Goal: Find specific page/section: Find specific page/section

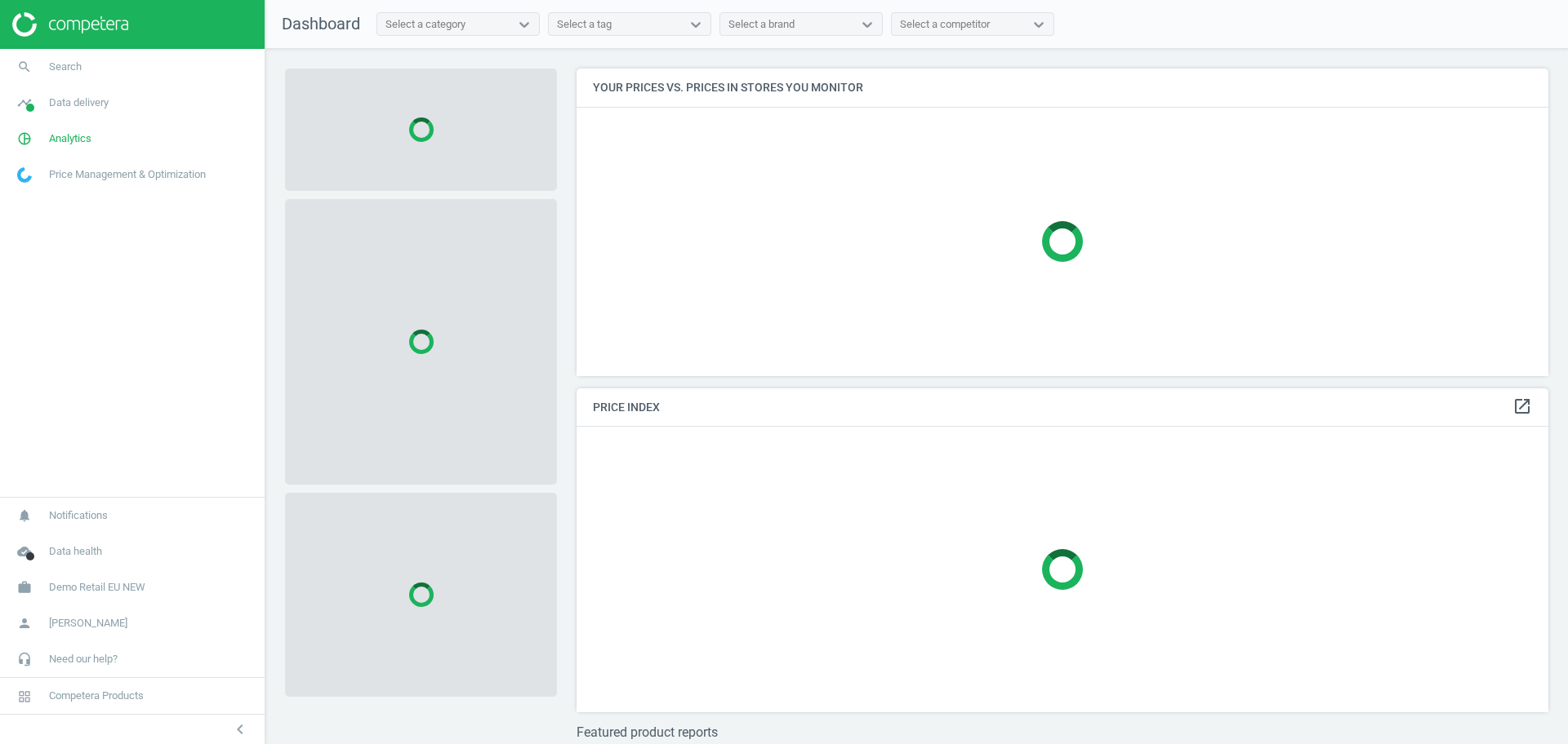
scroll to position [339, 988]
click at [100, 578] on link "work Demo Retail EU NEW" at bounding box center [132, 588] width 264 height 36
click at [62, 540] on span "Switch campaign" at bounding box center [55, 540] width 73 height 13
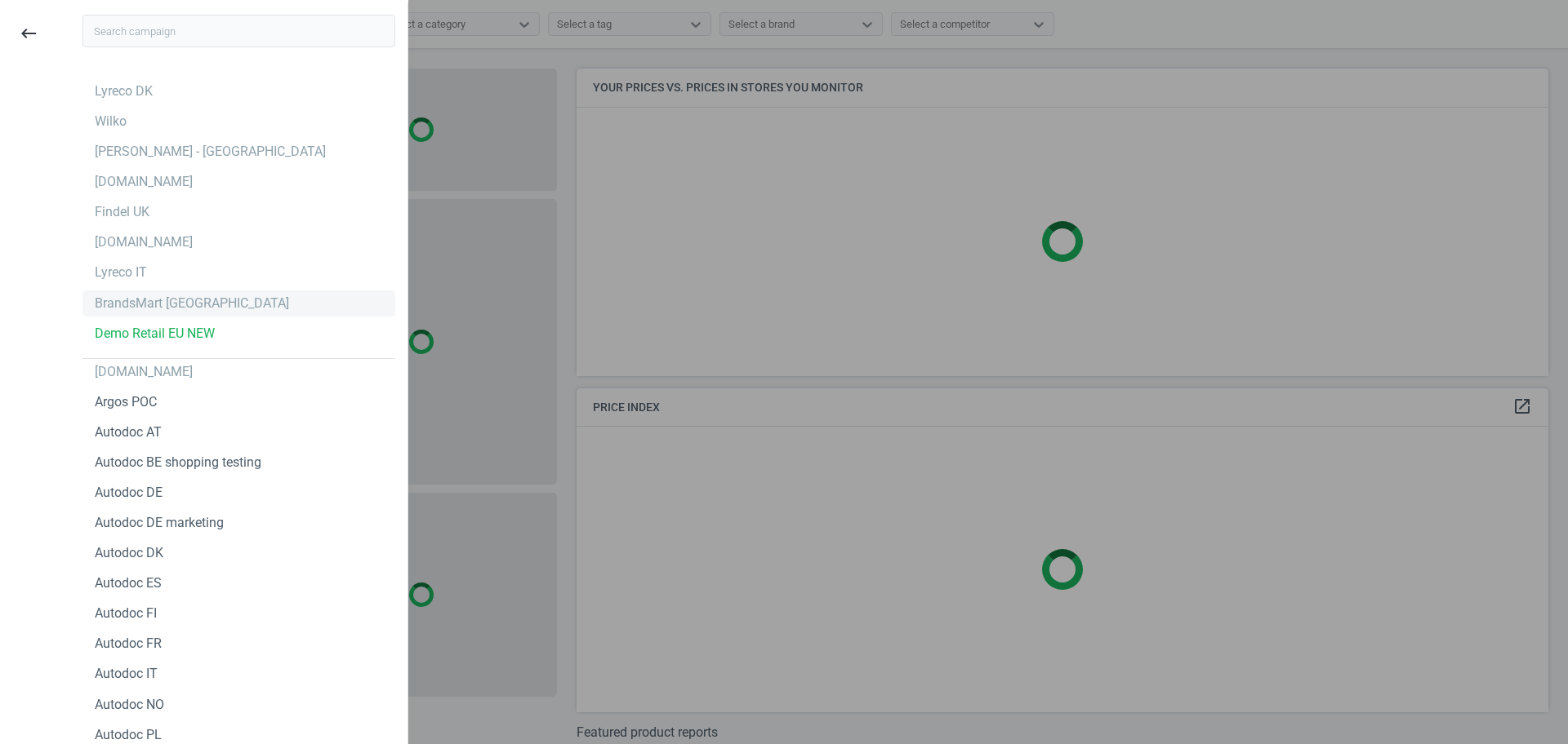
click at [155, 308] on div "BrandsMart [GEOGRAPHIC_DATA]" at bounding box center [192, 303] width 194 height 18
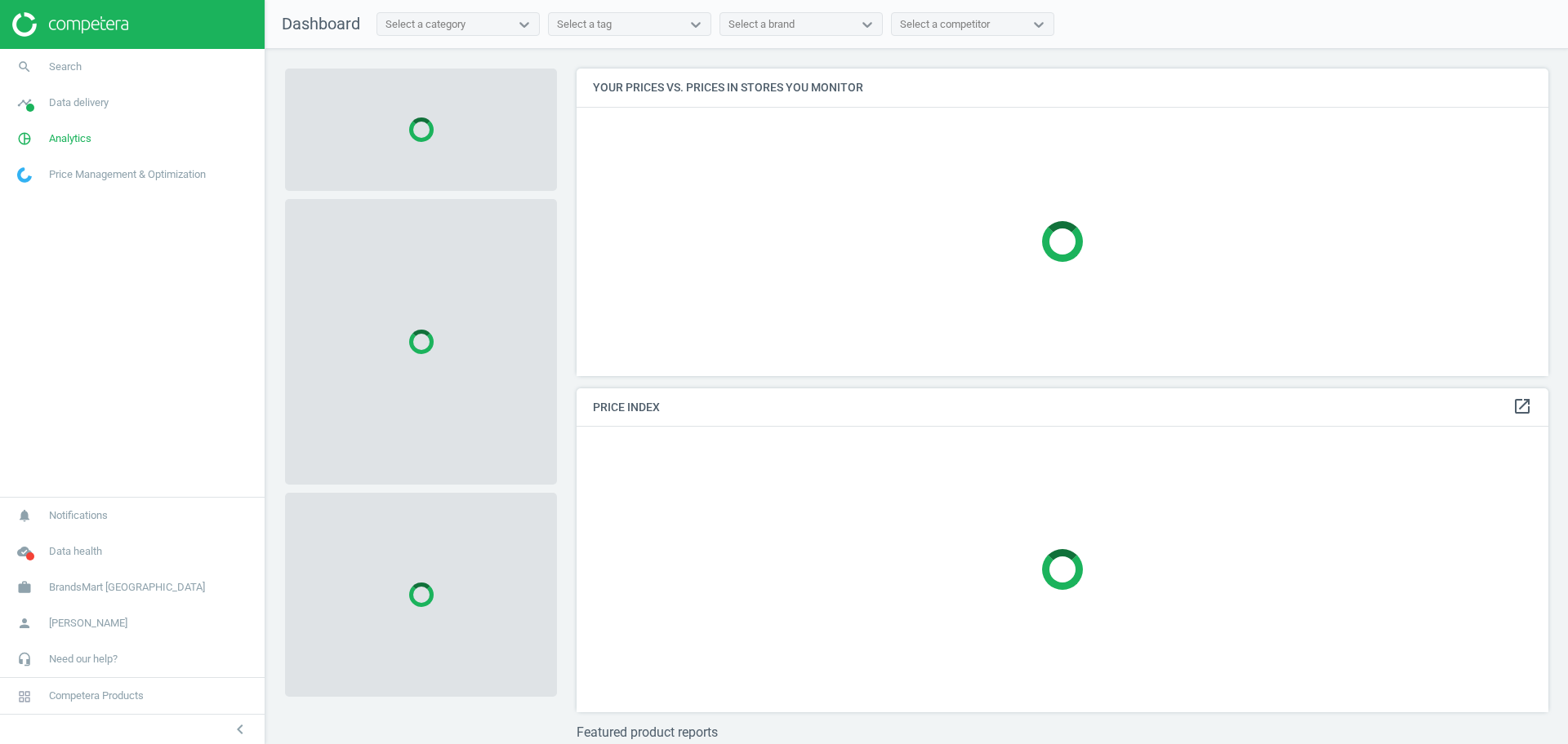
scroll to position [339, 988]
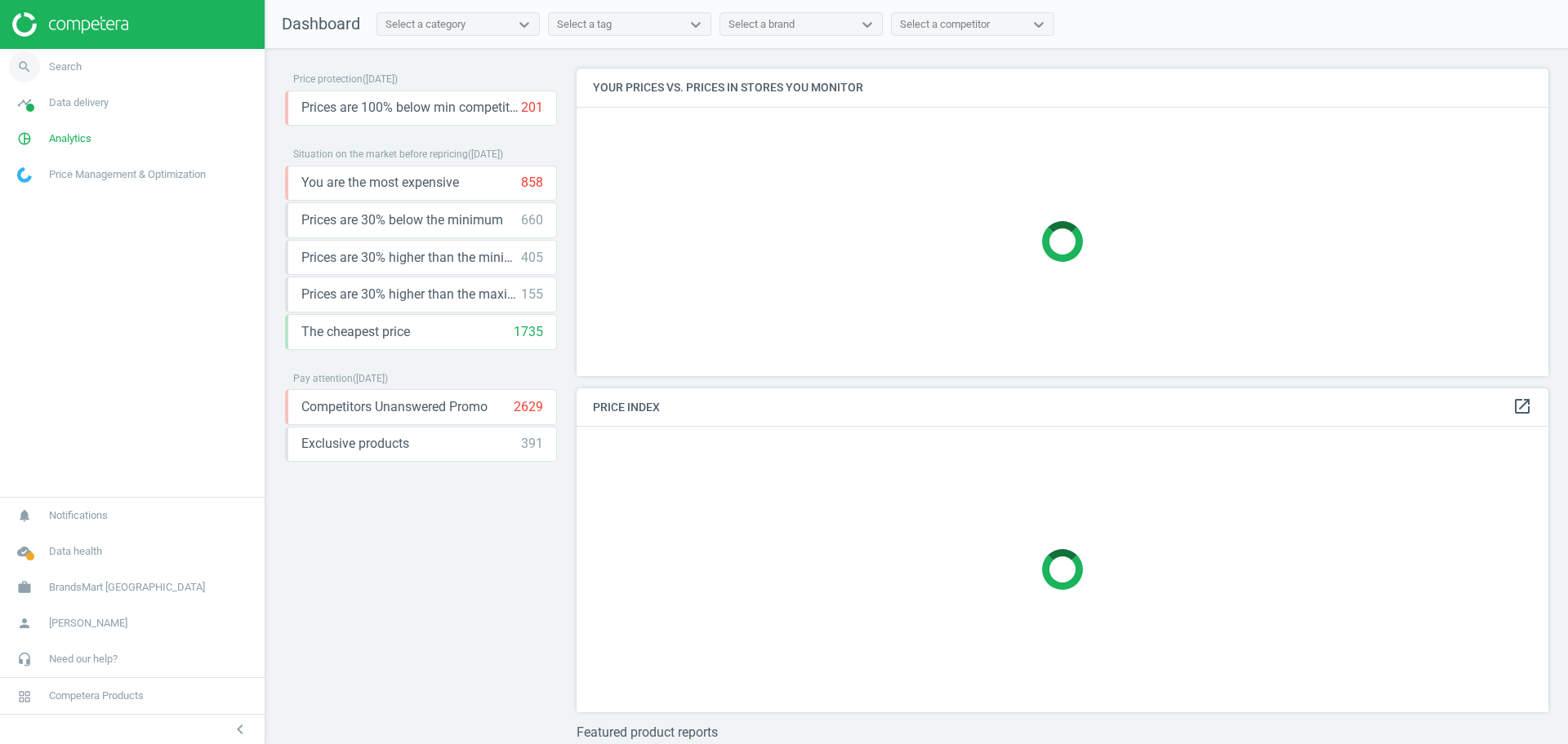
click at [60, 64] on span "Search" at bounding box center [65, 66] width 33 height 14
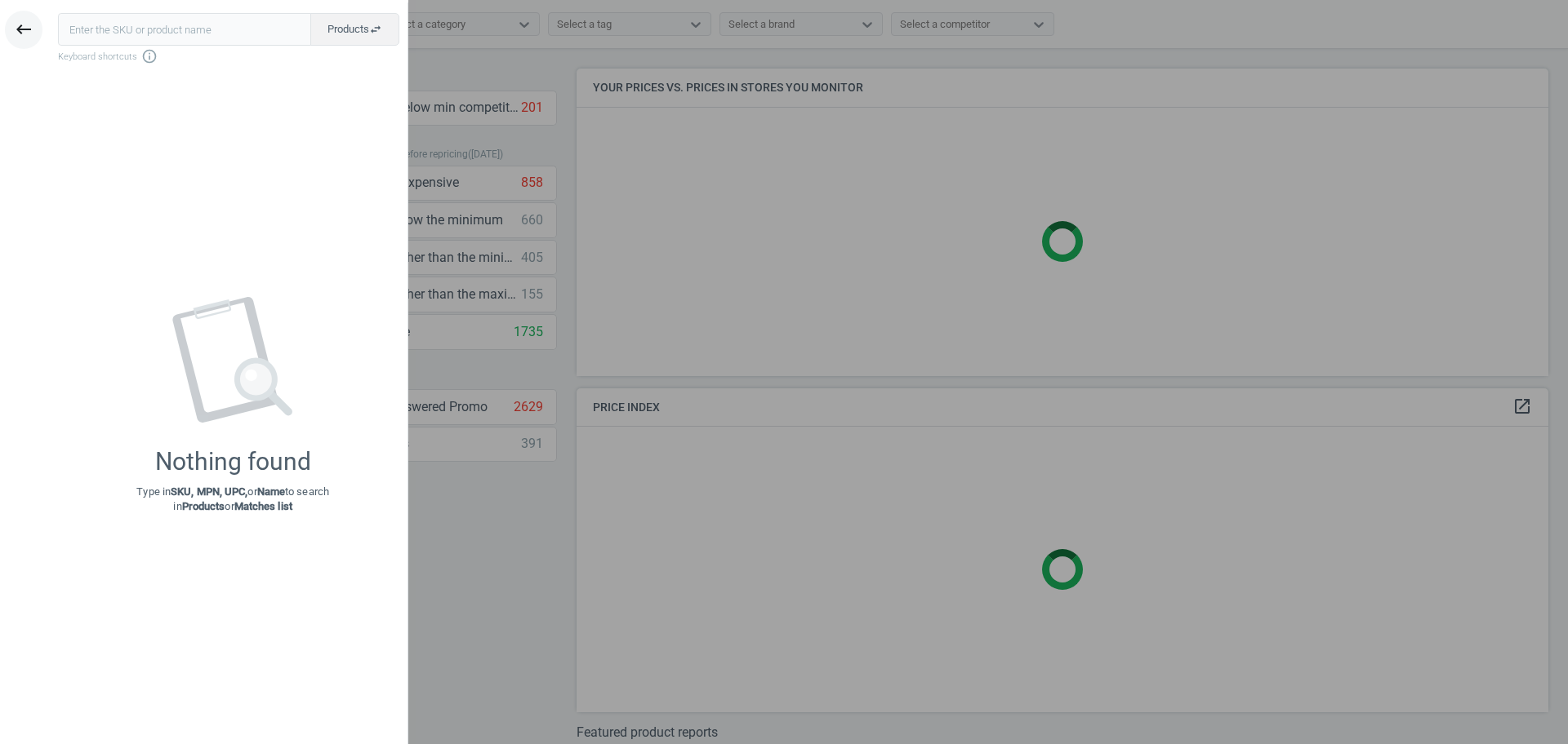
click at [25, 30] on icon "keyboard_backspace" at bounding box center [23, 29] width 19 height 19
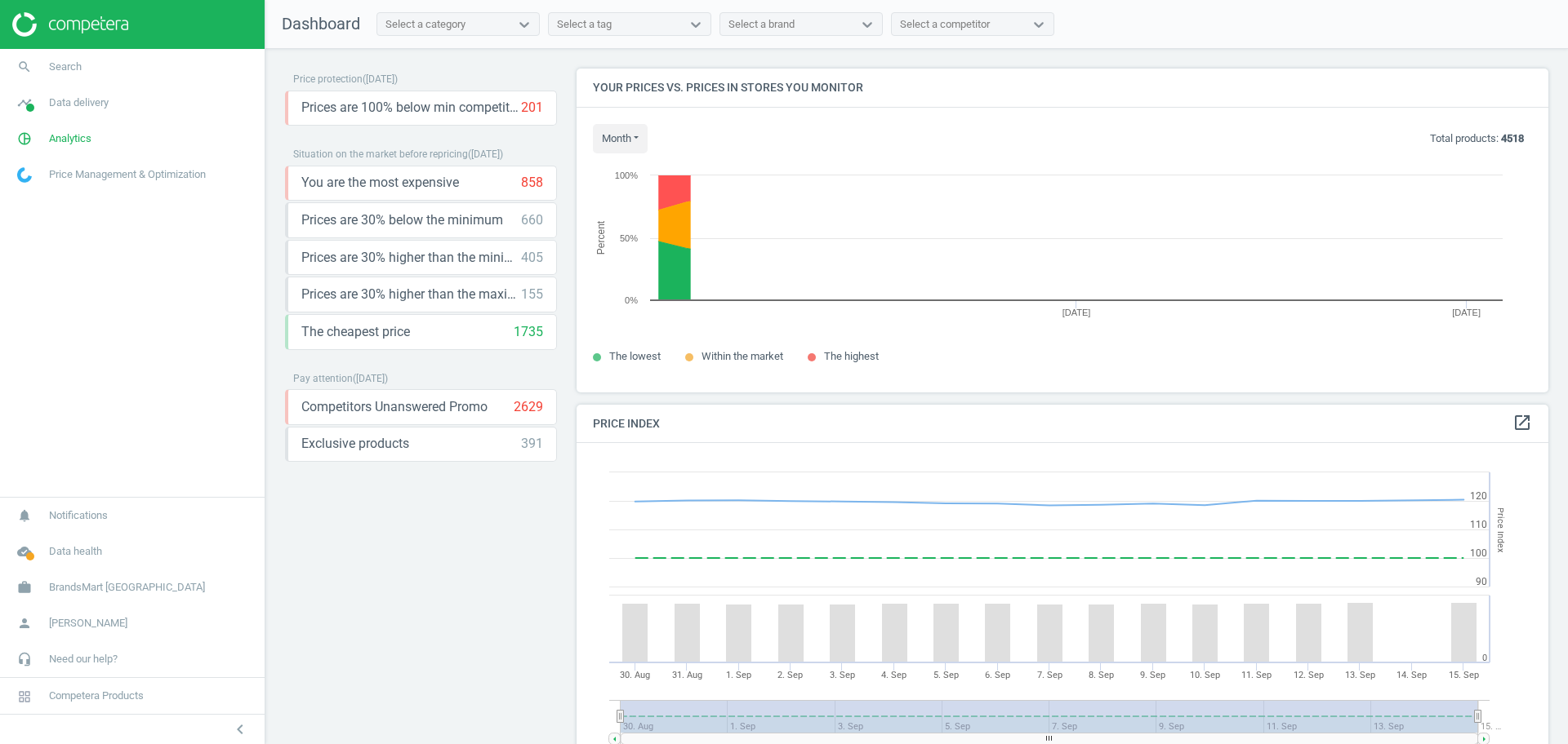
scroll to position [407, 988]
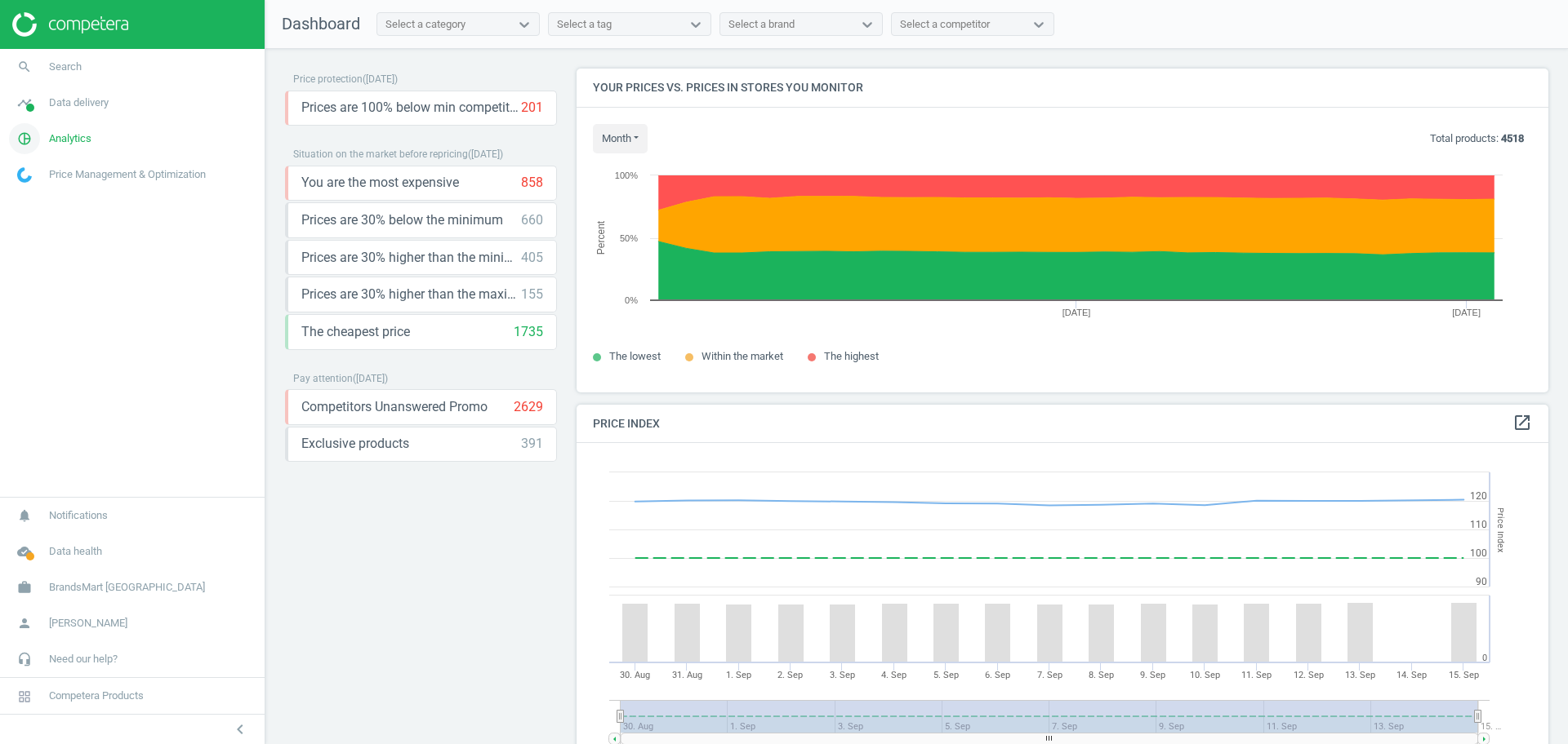
click at [73, 142] on span "Analytics" at bounding box center [70, 138] width 42 height 14
click at [34, 204] on span "Products" at bounding box center [37, 199] width 38 height 13
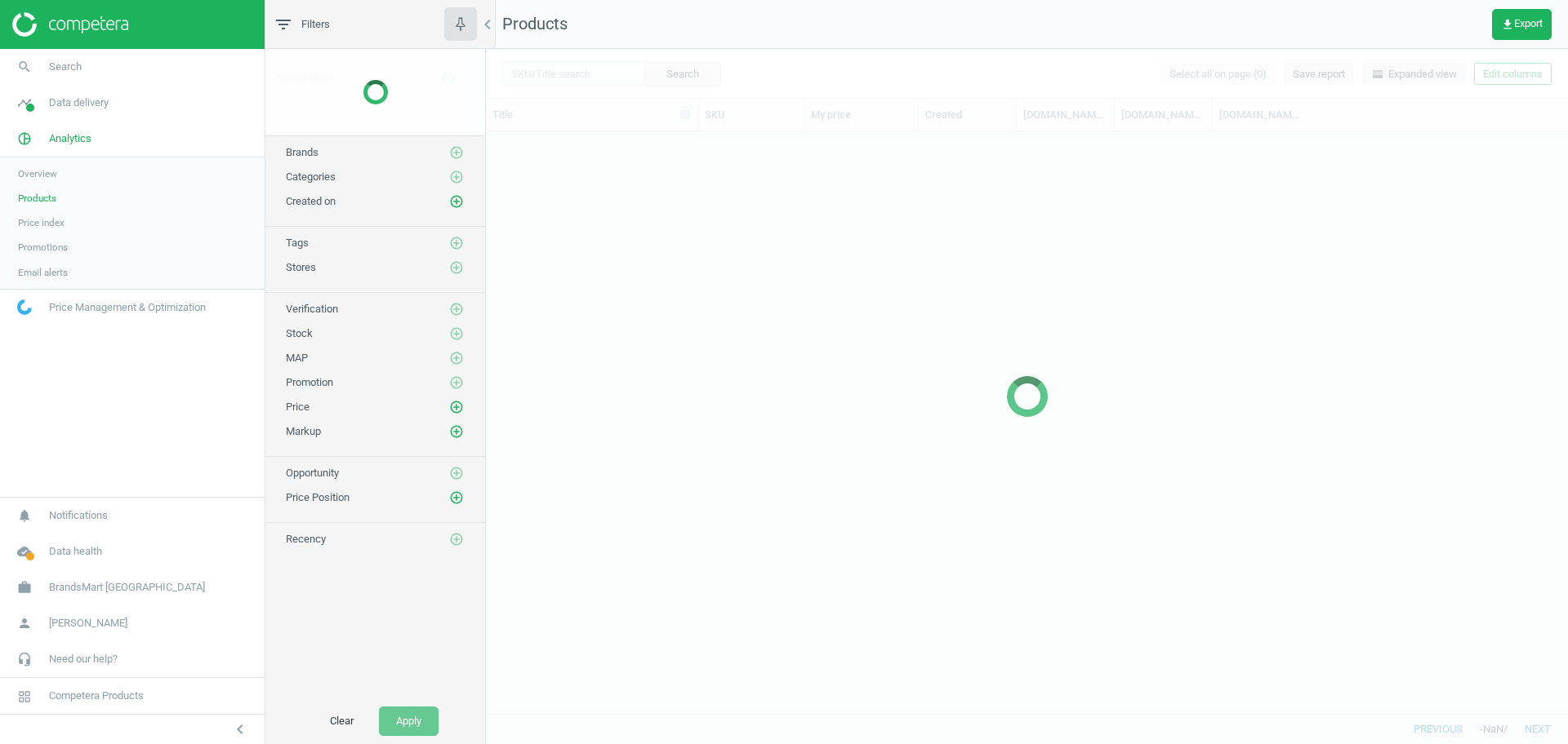
scroll to position [566, 1066]
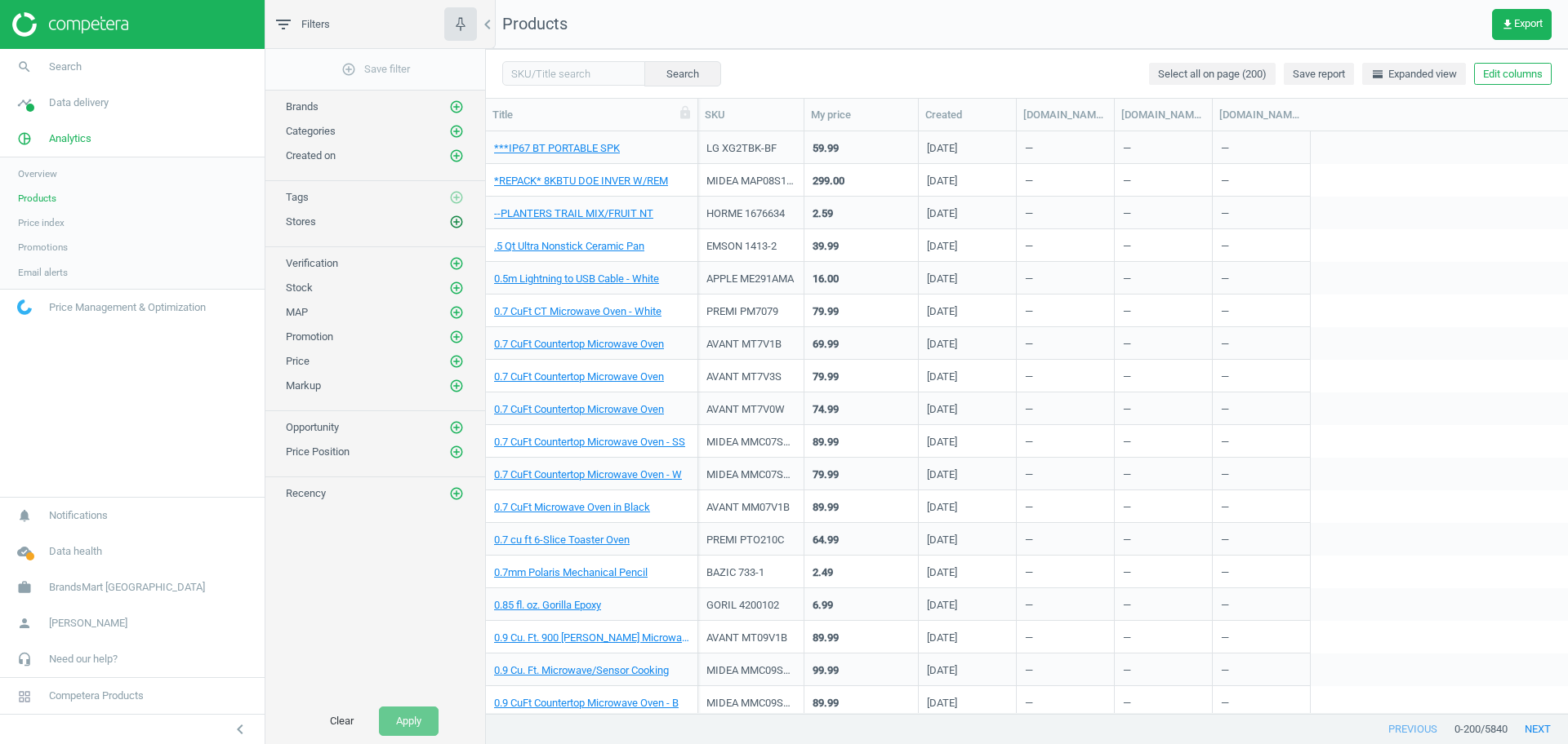
click at [454, 224] on icon "add_circle_outline" at bounding box center [456, 222] width 14 height 14
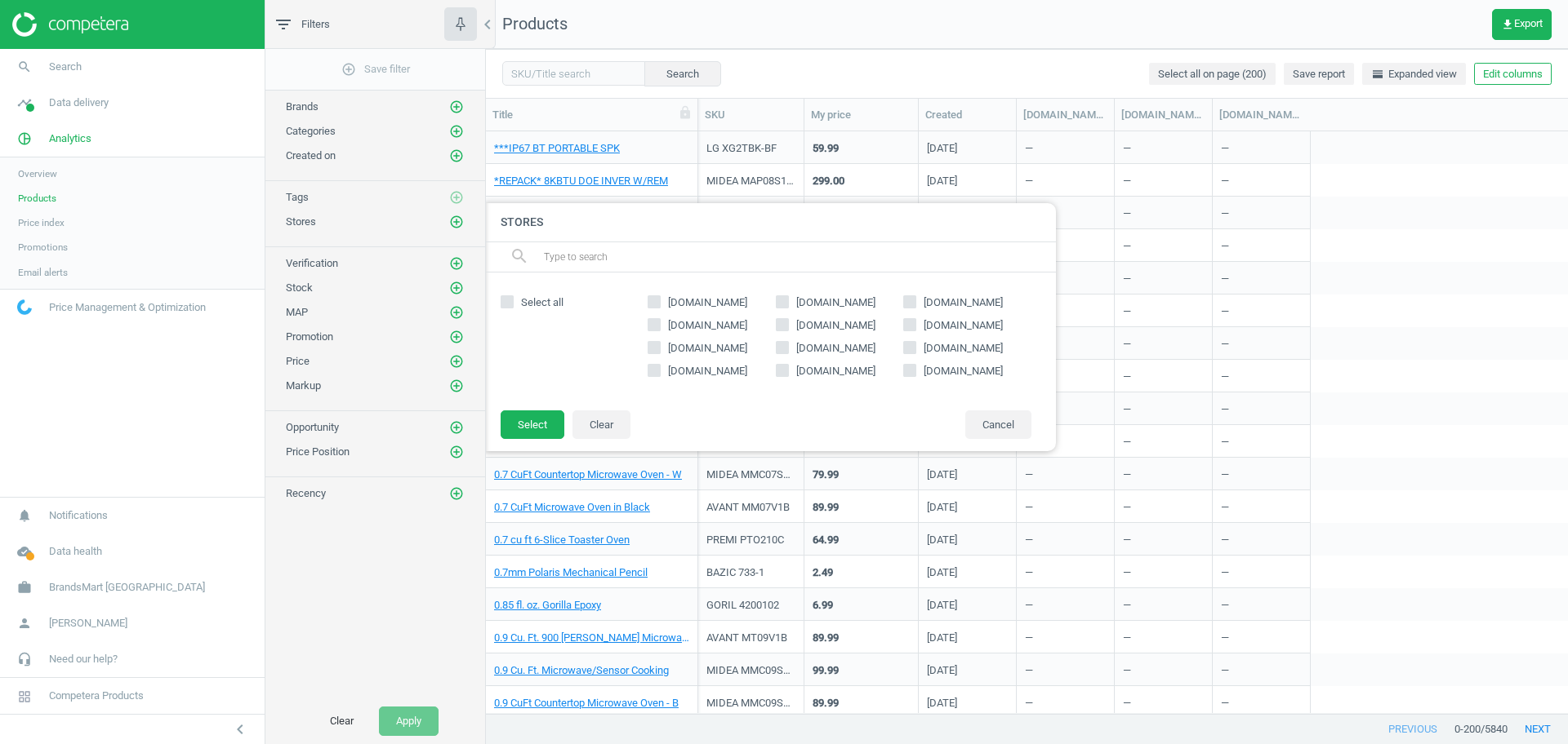
click at [927, 301] on span "[DOMAIN_NAME]" at bounding box center [962, 302] width 85 height 14
click at [915, 301] on input "[DOMAIN_NAME]" at bounding box center [909, 301] width 11 height 11
checkbox input "true"
click at [526, 426] on button "Select" at bounding box center [532, 425] width 63 height 30
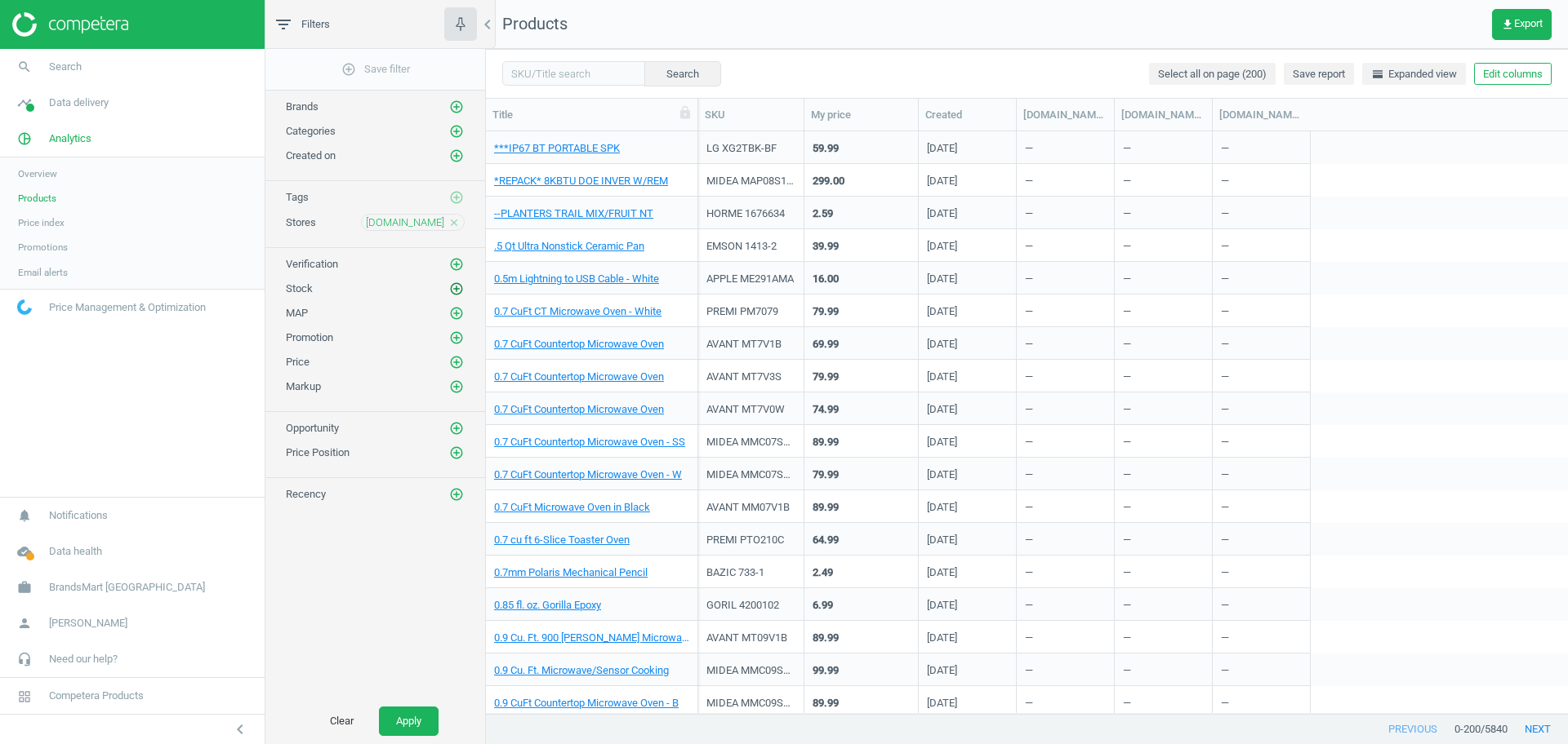
click at [454, 291] on icon "add_circle_outline" at bounding box center [456, 288] width 14 height 14
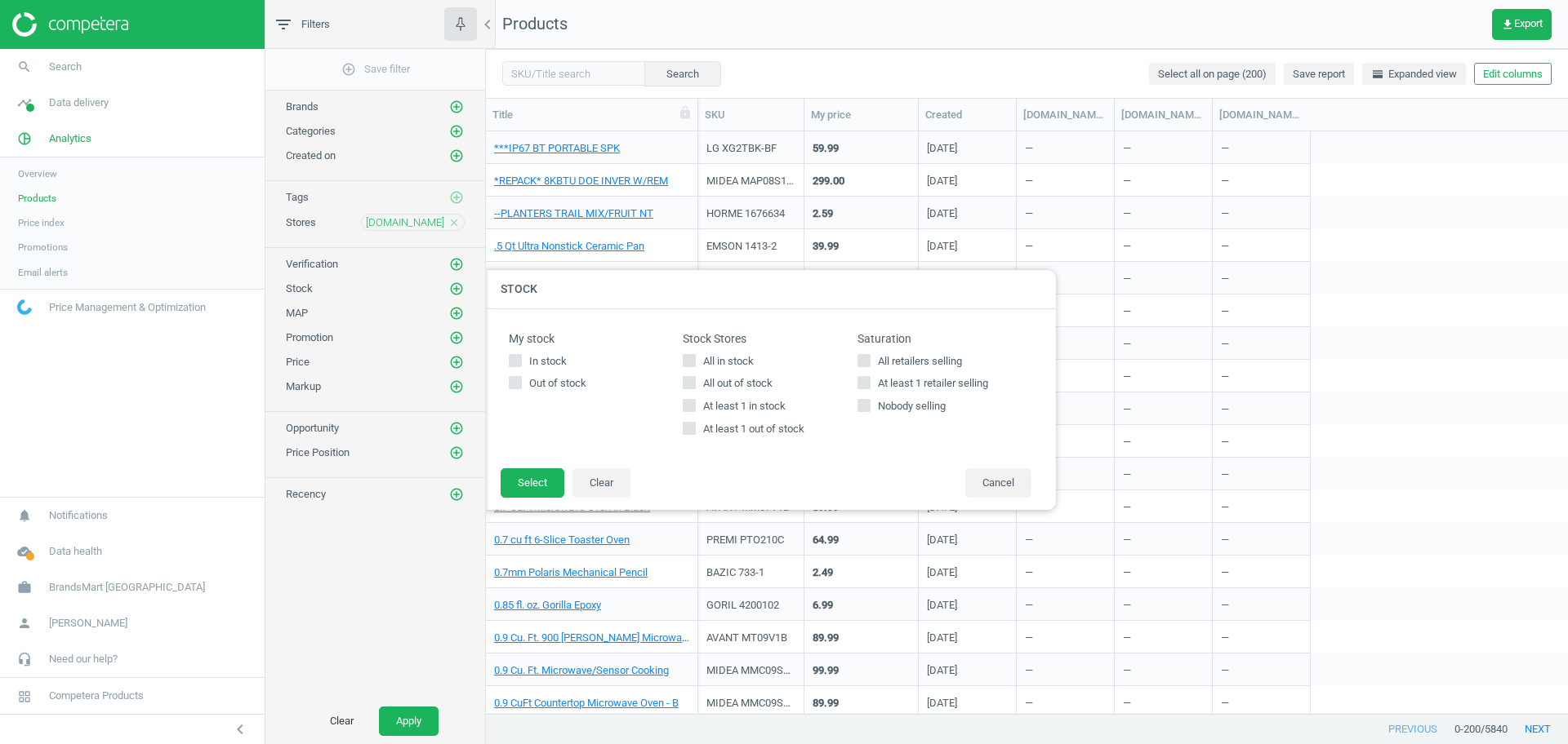
click at [721, 363] on span "All in stock" at bounding box center [729, 361] width 58 height 14
click at [695, 363] on input "All in stock" at bounding box center [689, 360] width 11 height 11
checkbox input "true"
click at [519, 480] on button "Select" at bounding box center [532, 483] width 63 height 30
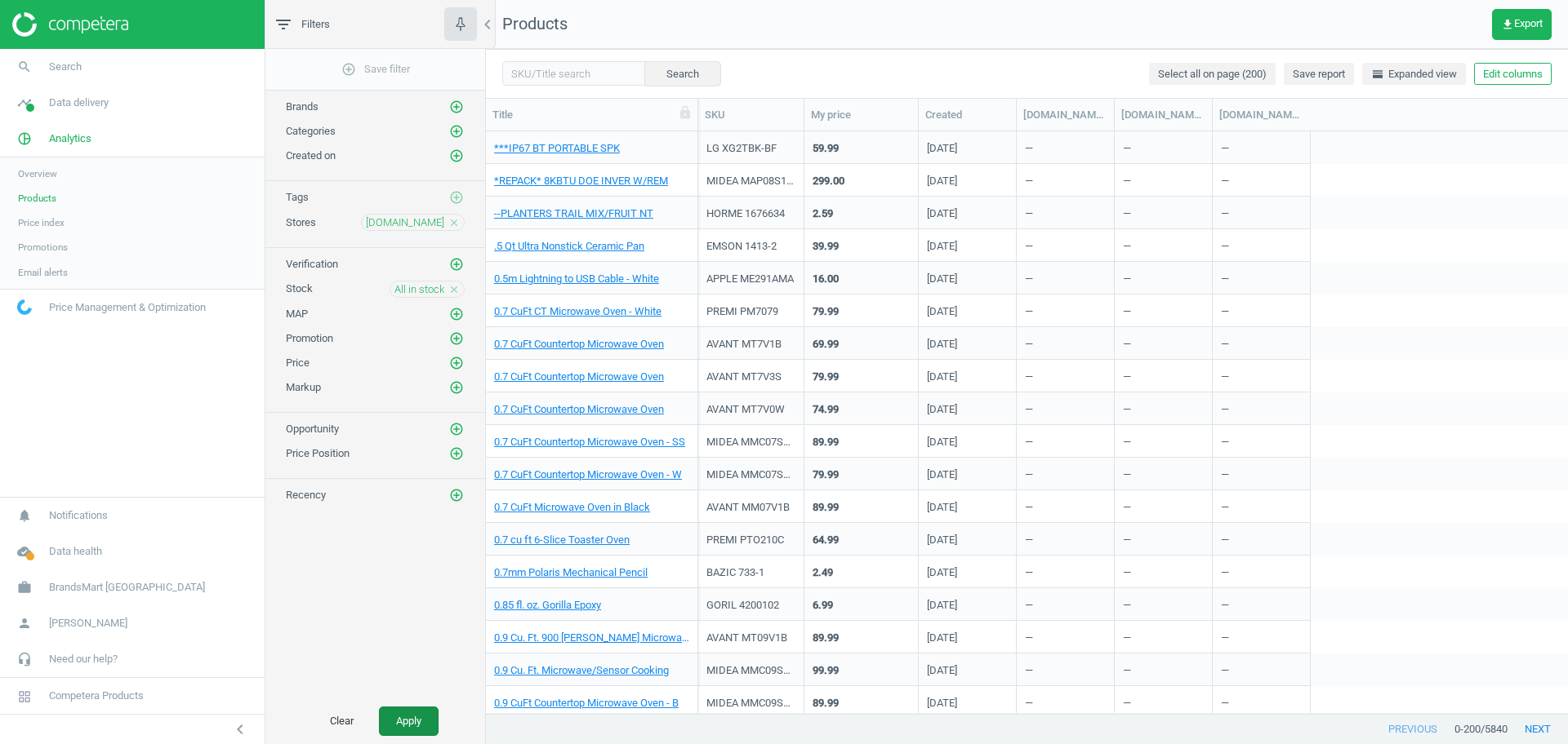
click at [422, 708] on button "Apply" at bounding box center [409, 721] width 60 height 30
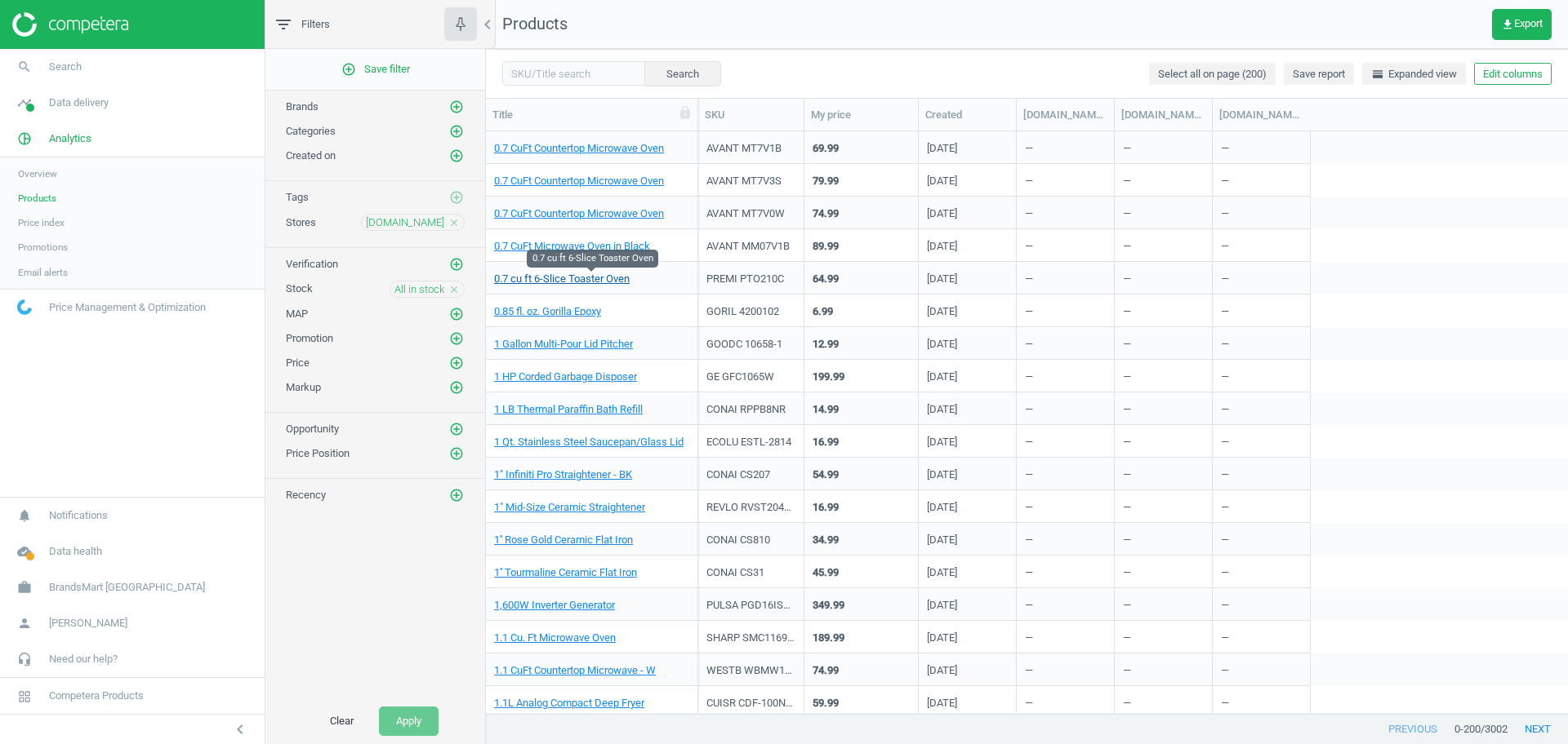
click at [595, 281] on link "0.7 cu ft 6-Slice Toaster Oven" at bounding box center [561, 278] width 135 height 14
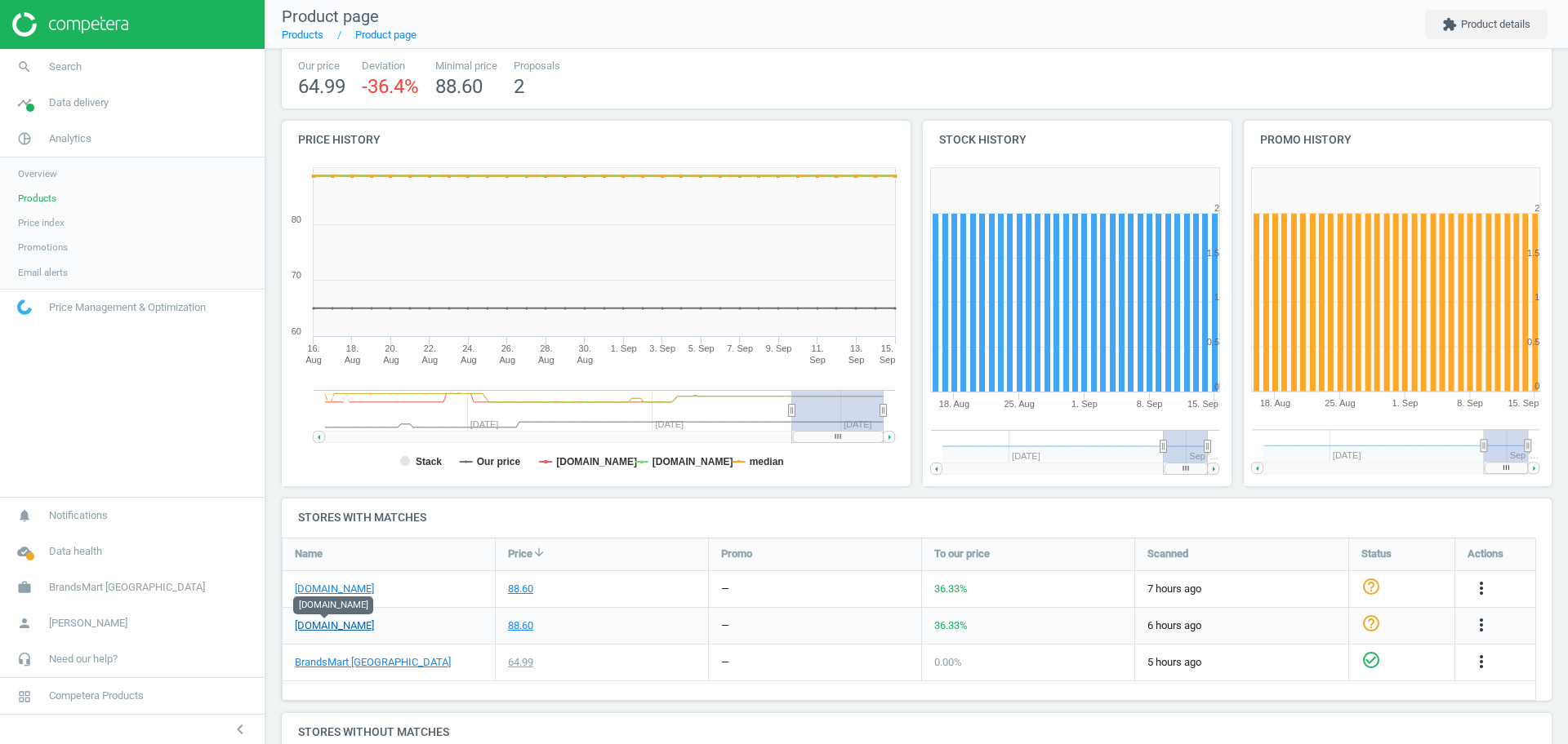
click at [324, 630] on link "[DOMAIN_NAME]" at bounding box center [334, 626] width 79 height 14
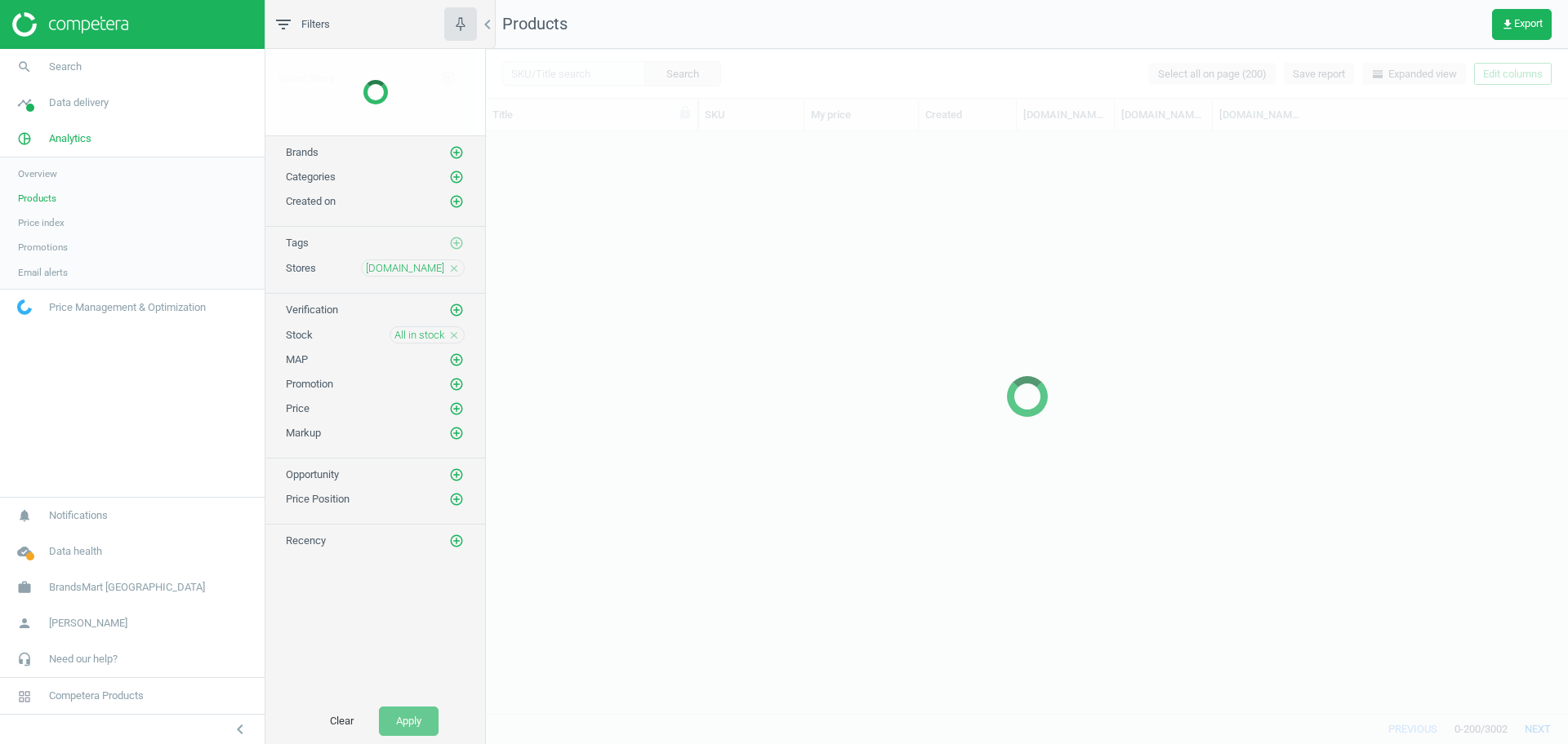
scroll to position [566, 1066]
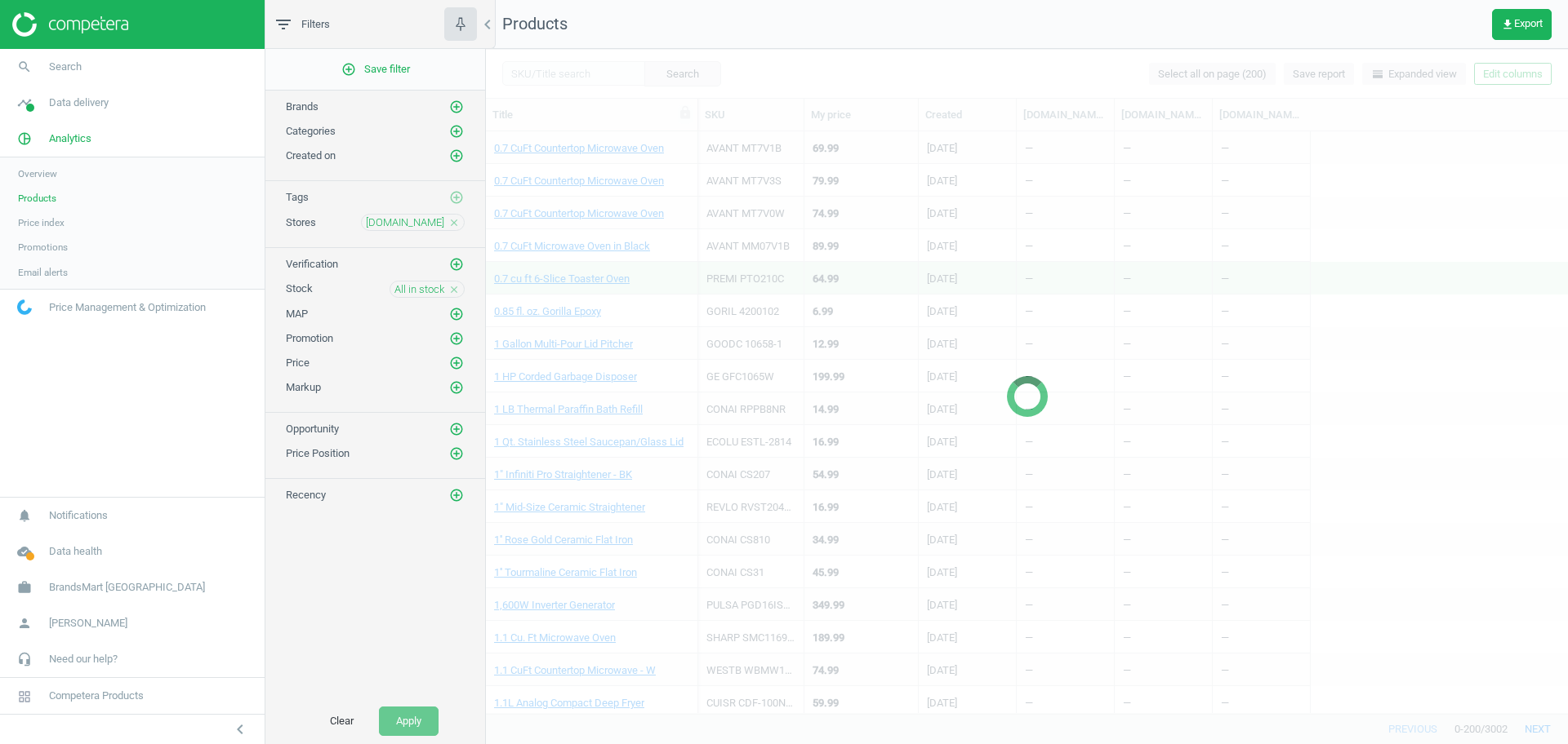
click at [457, 293] on icon "close" at bounding box center [454, 290] width 12 height 12
click at [455, 289] on icon "add_circle_outline" at bounding box center [456, 288] width 14 height 14
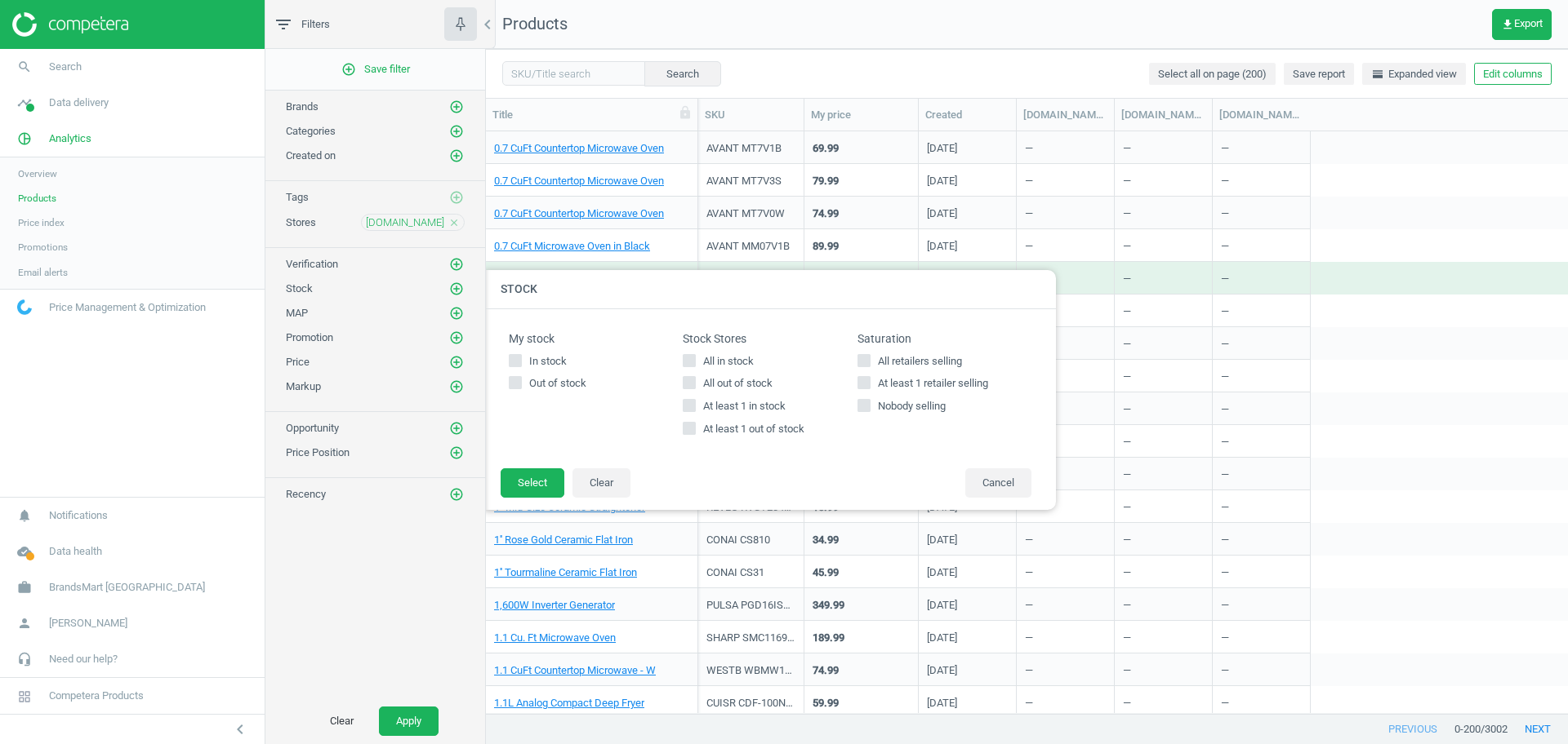
click at [748, 378] on span "All out of stock" at bounding box center [737, 383] width 76 height 14
click at [695, 378] on input "All out of stock" at bounding box center [689, 383] width 11 height 11
checkbox input "true"
click at [407, 728] on button "Apply" at bounding box center [409, 721] width 60 height 30
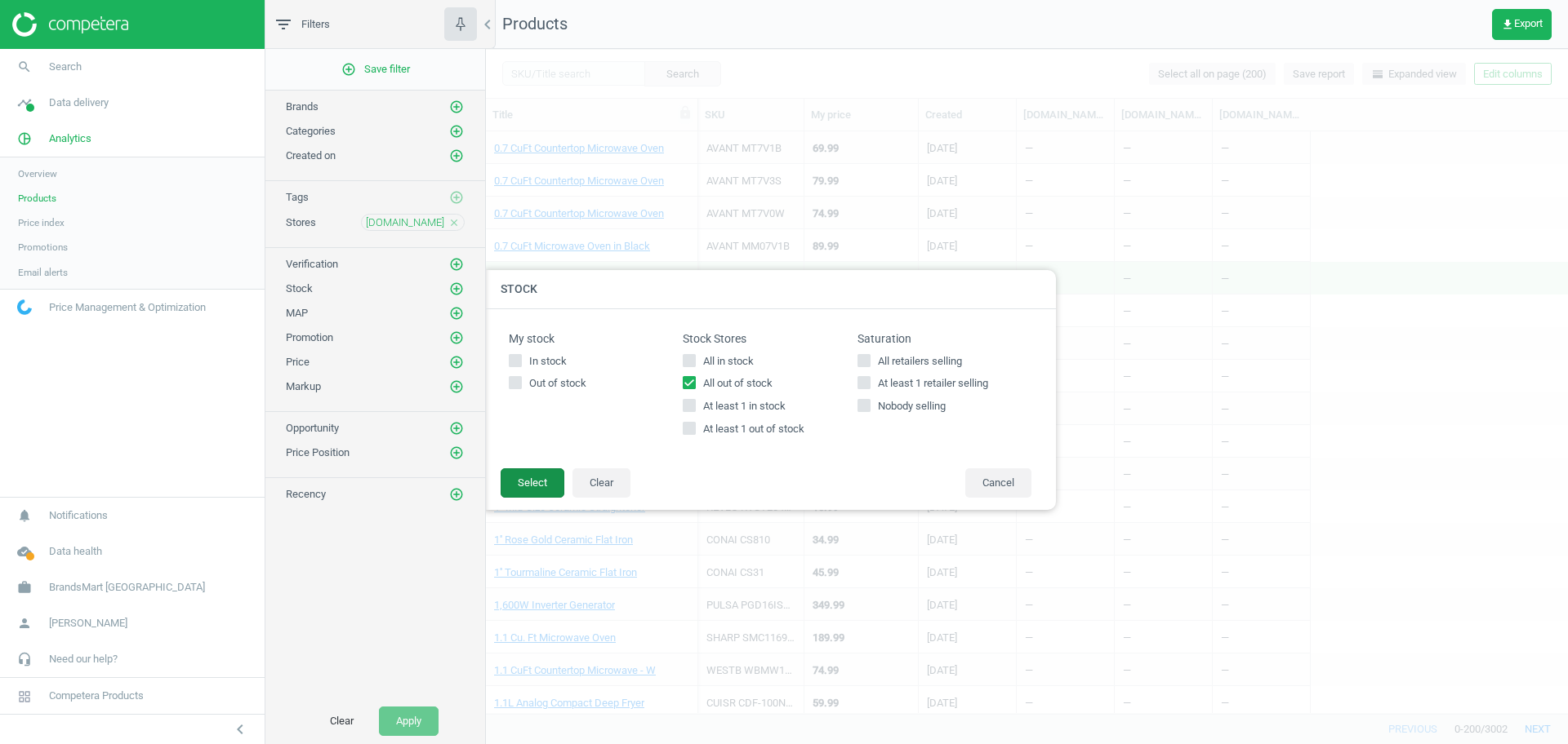
click at [543, 482] on button "Select" at bounding box center [532, 483] width 63 height 30
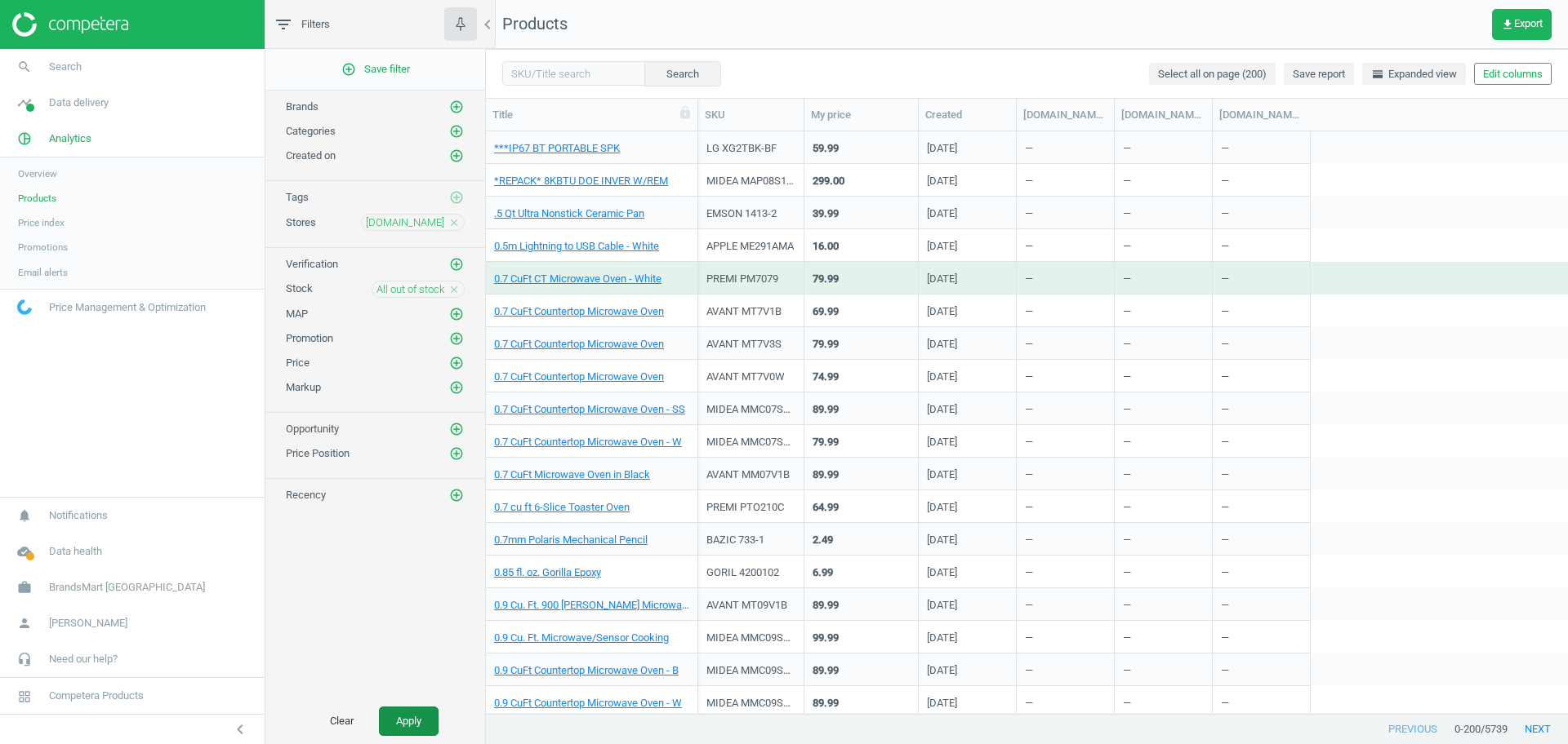
click at [391, 732] on button "Apply" at bounding box center [409, 721] width 60 height 30
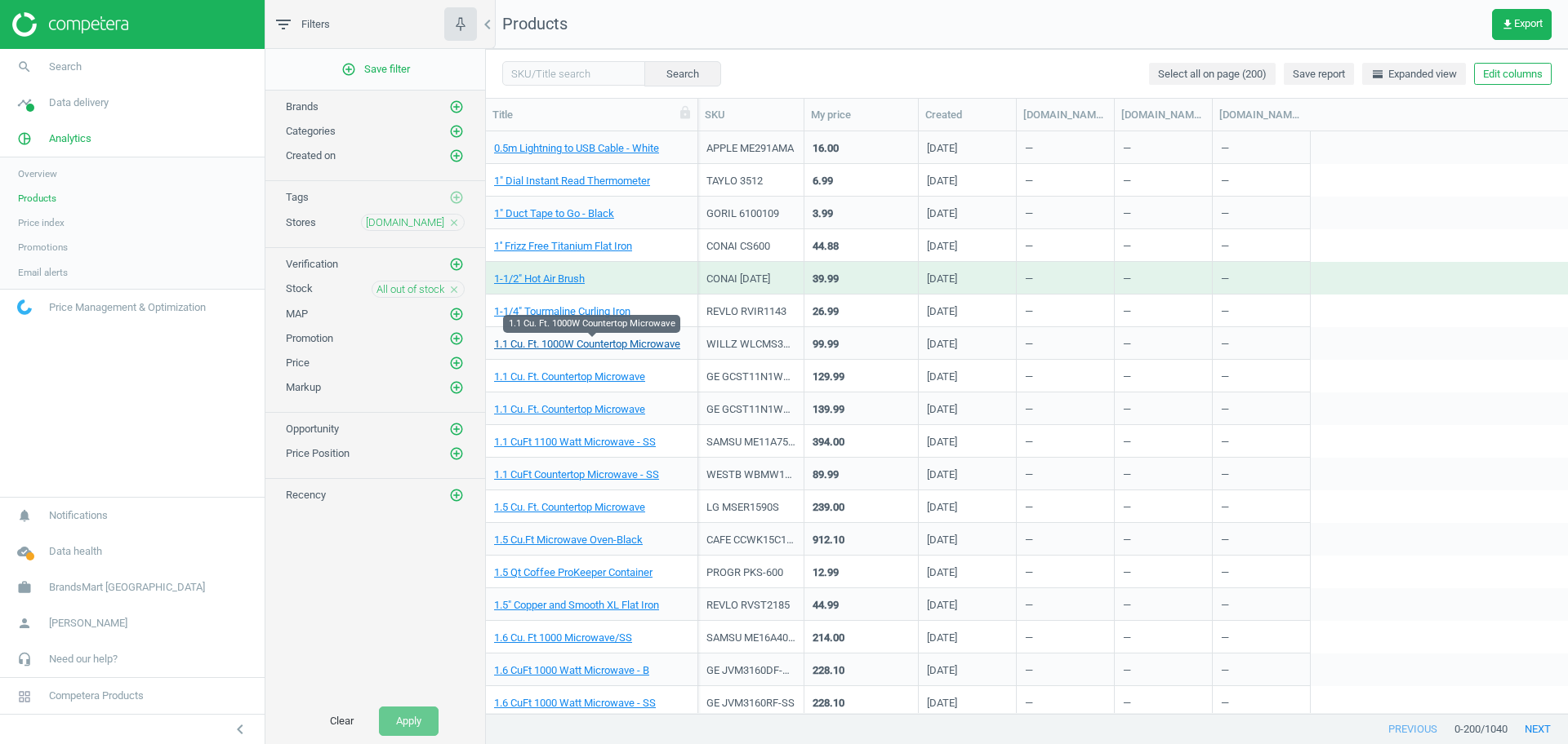
click at [598, 347] on link "1.1 Cu. Ft. 1000W Countertop Microwave" at bounding box center [587, 344] width 186 height 14
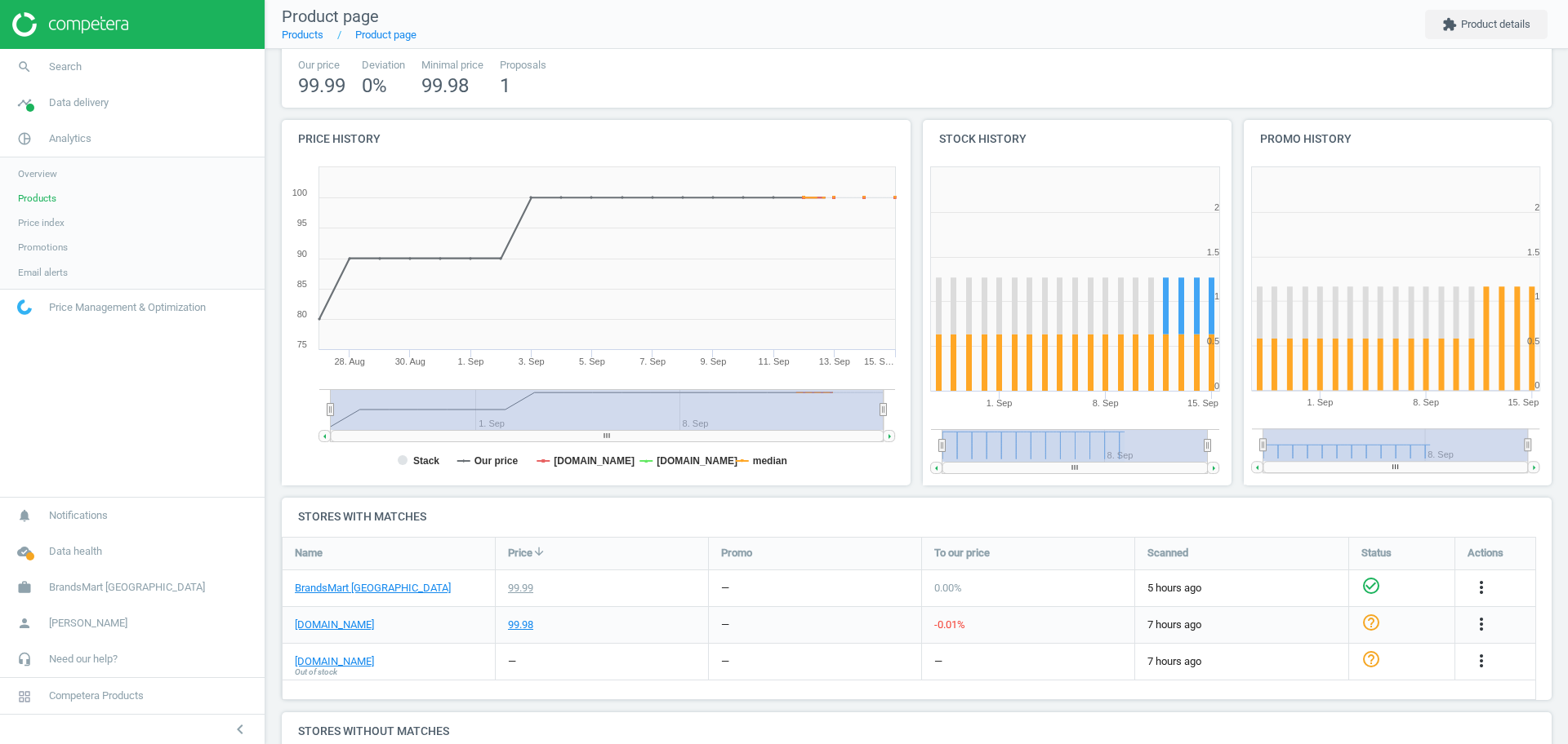
scroll to position [110, 0]
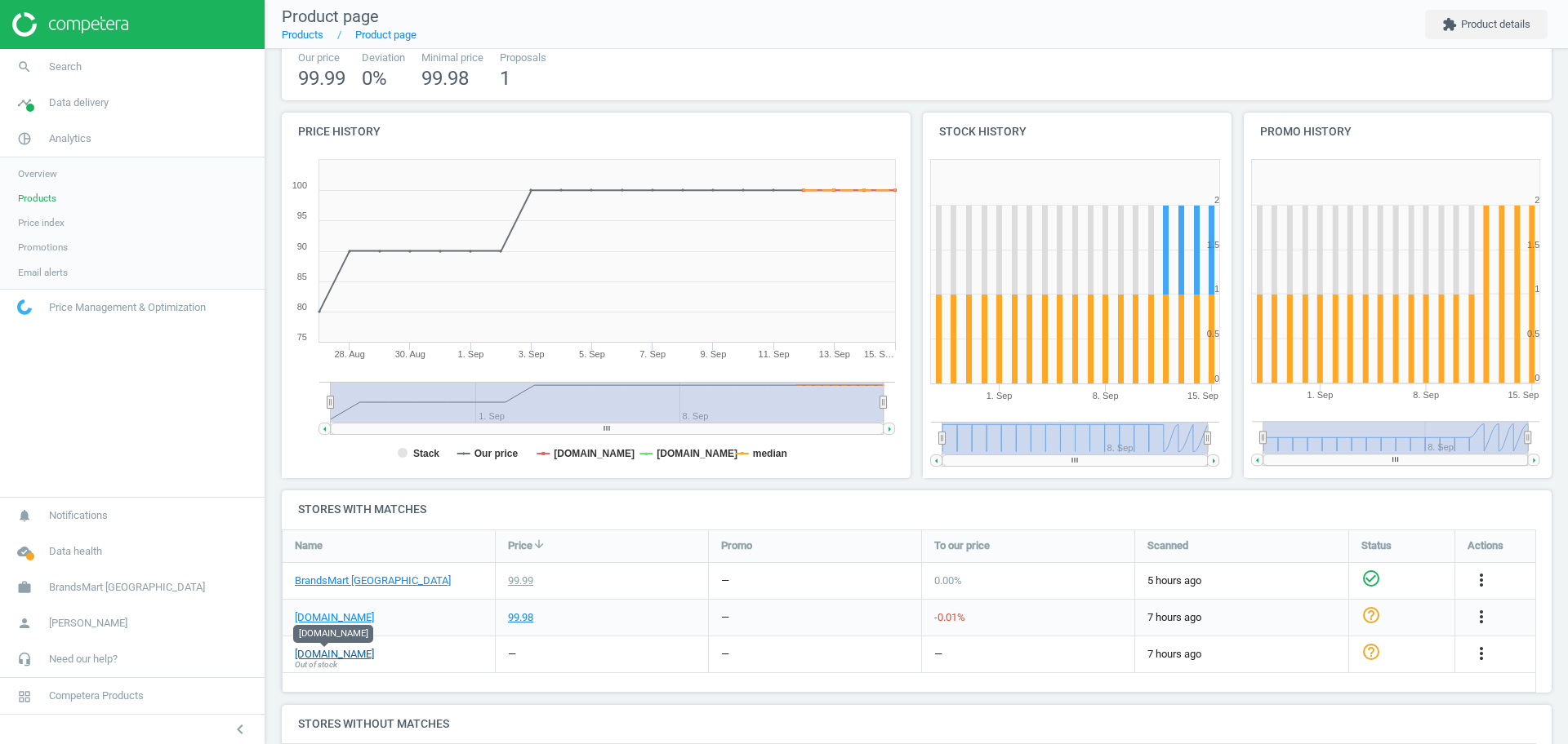
click at [316, 656] on link "[DOMAIN_NAME]" at bounding box center [334, 654] width 79 height 14
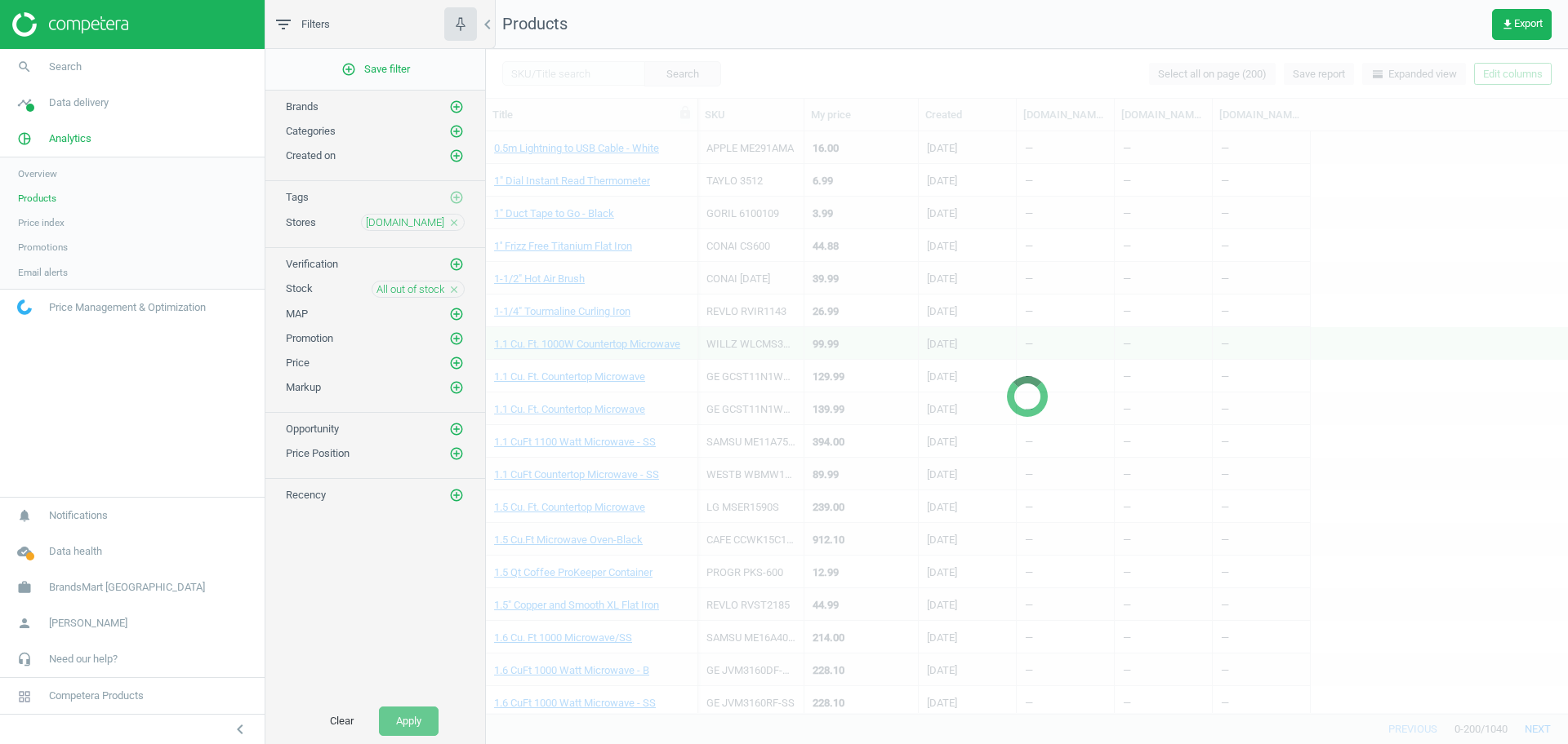
scroll to position [566, 1066]
click at [450, 287] on icon "close" at bounding box center [454, 290] width 12 height 12
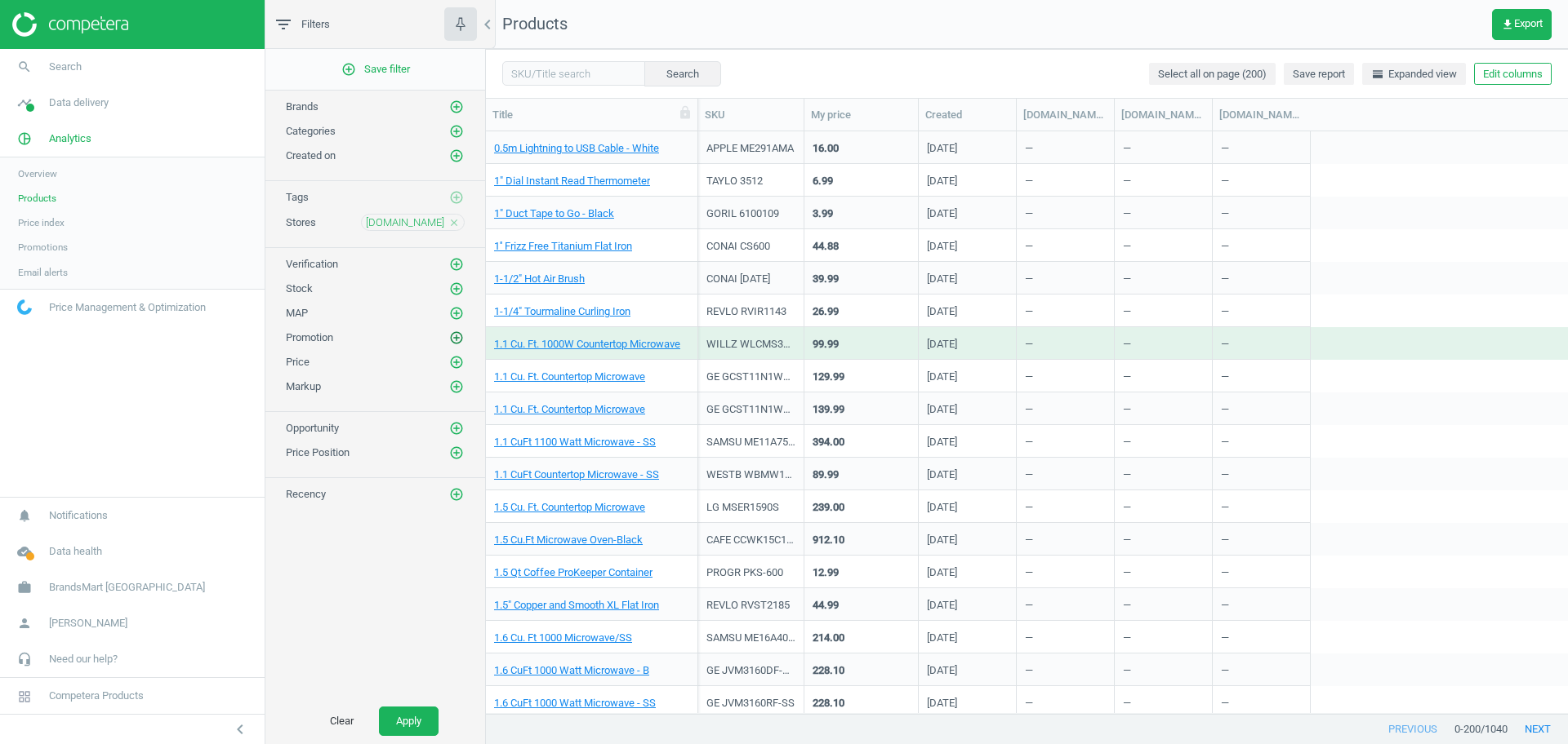
click at [457, 331] on icon "add_circle_outline" at bounding box center [456, 337] width 14 height 14
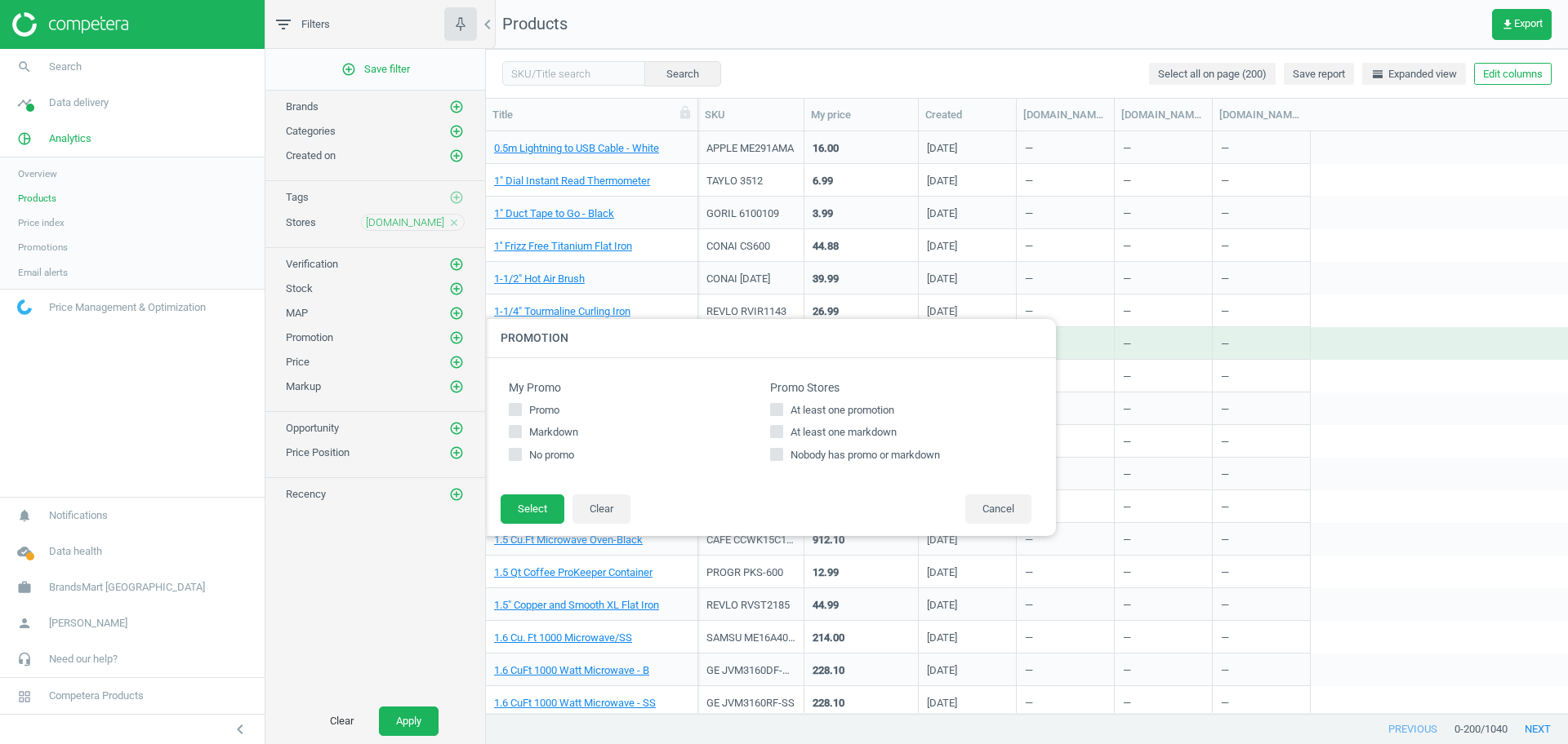
click at [796, 407] on span "At least one promotion" at bounding box center [842, 410] width 110 height 14
click at [783, 407] on input "At least one promotion" at bounding box center [777, 409] width 11 height 11
checkbox input "true"
click at [537, 499] on button "Select" at bounding box center [532, 509] width 63 height 30
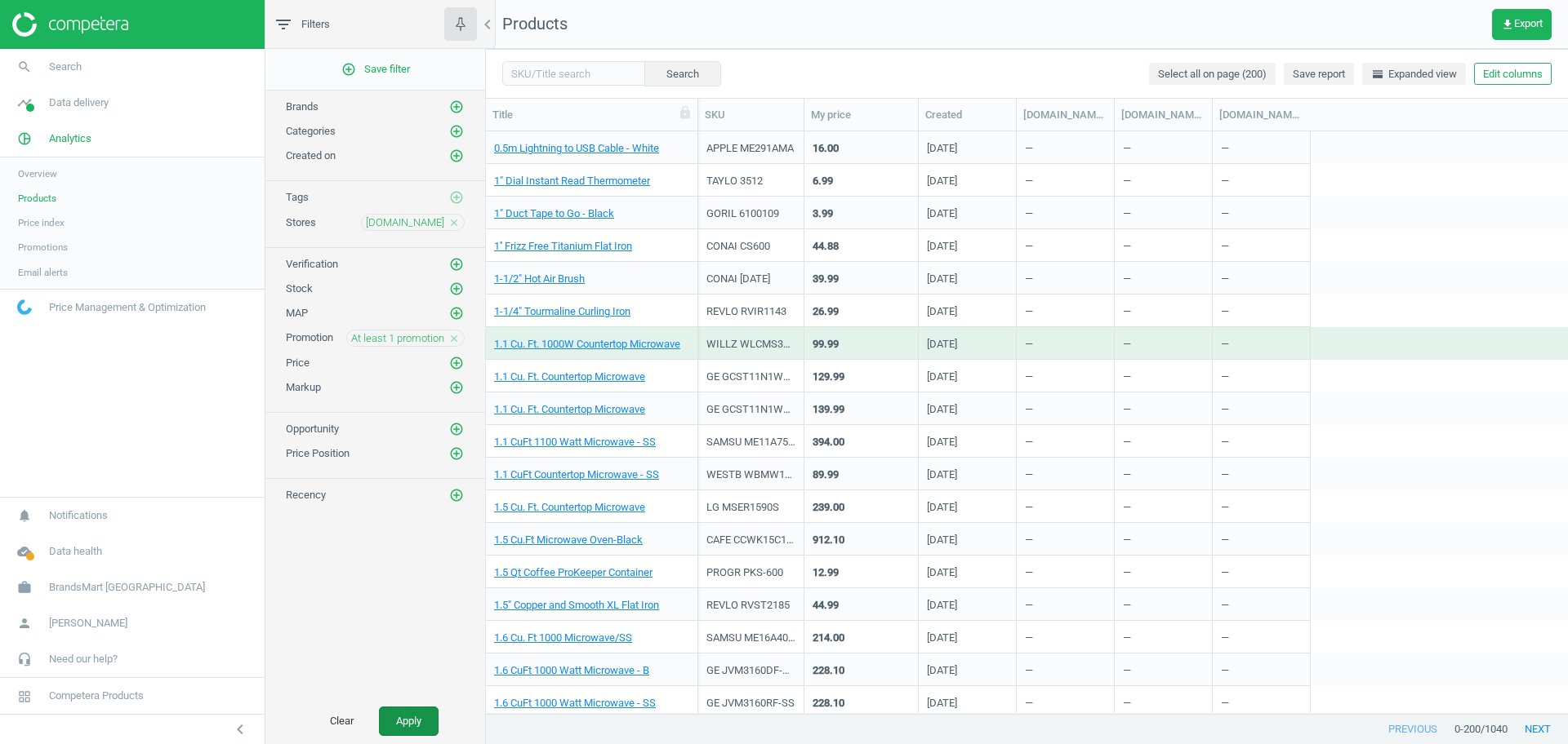
click at [408, 717] on button "Apply" at bounding box center [409, 721] width 60 height 30
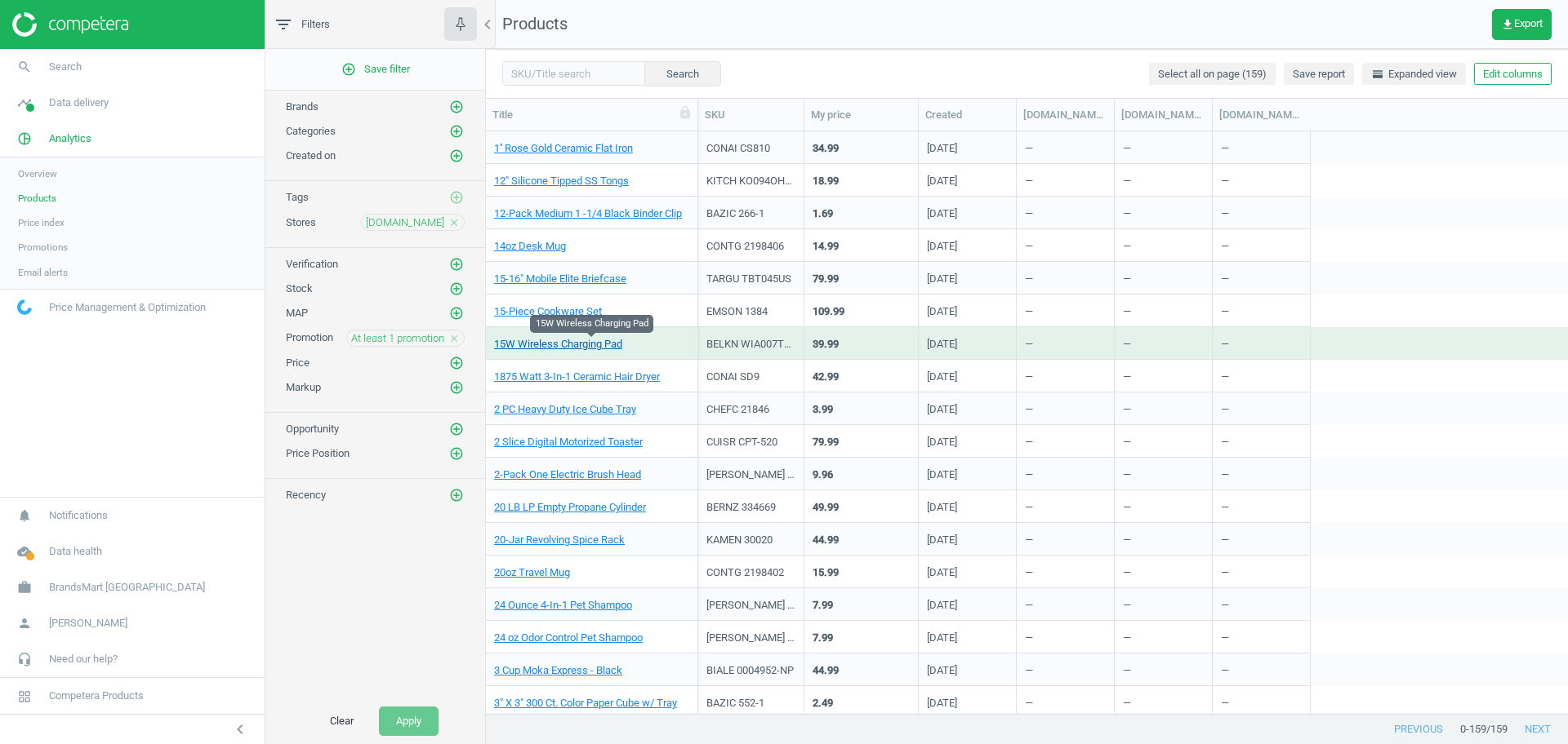
click at [559, 345] on link "15W Wireless Charging Pad" at bounding box center [557, 344] width 128 height 14
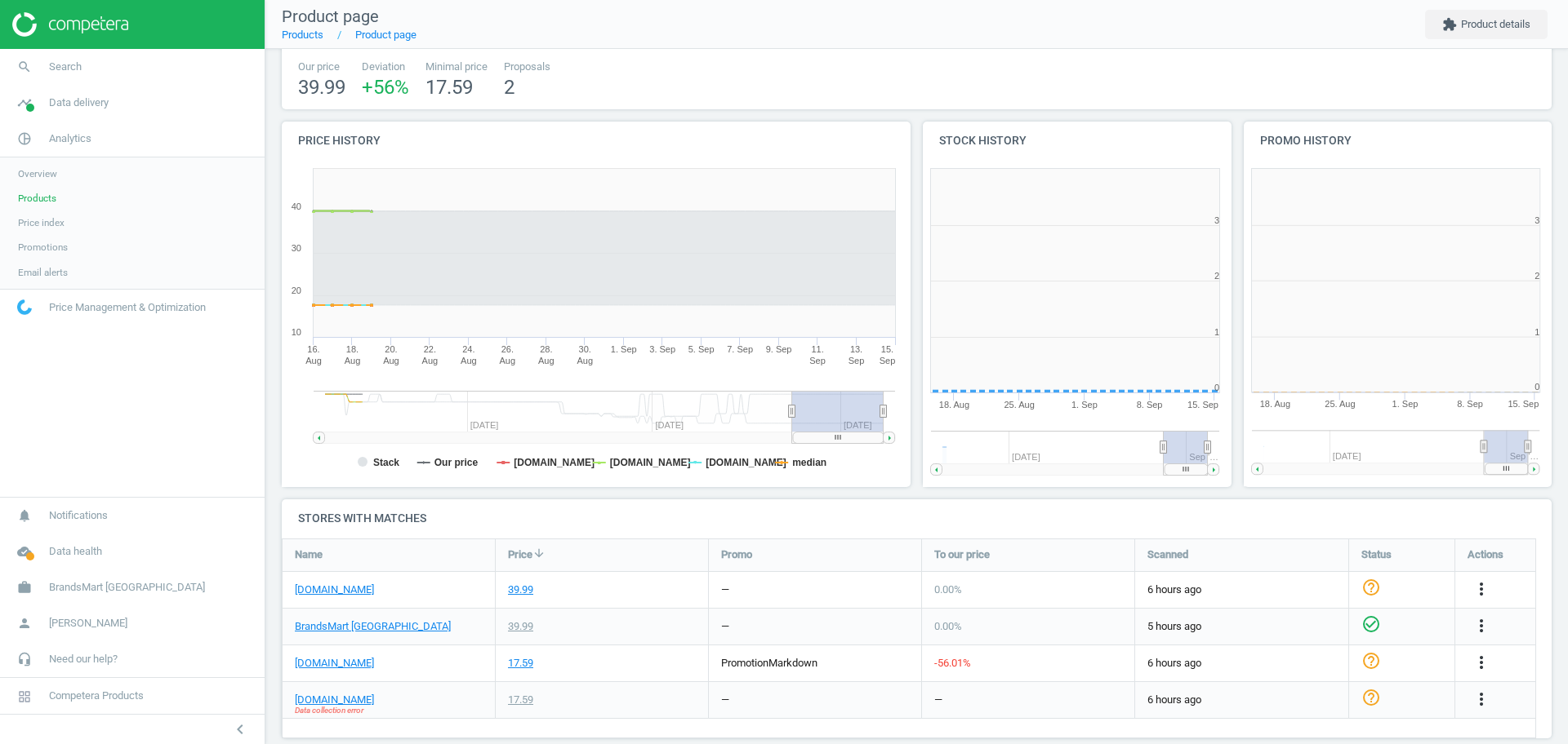
scroll to position [358, 336]
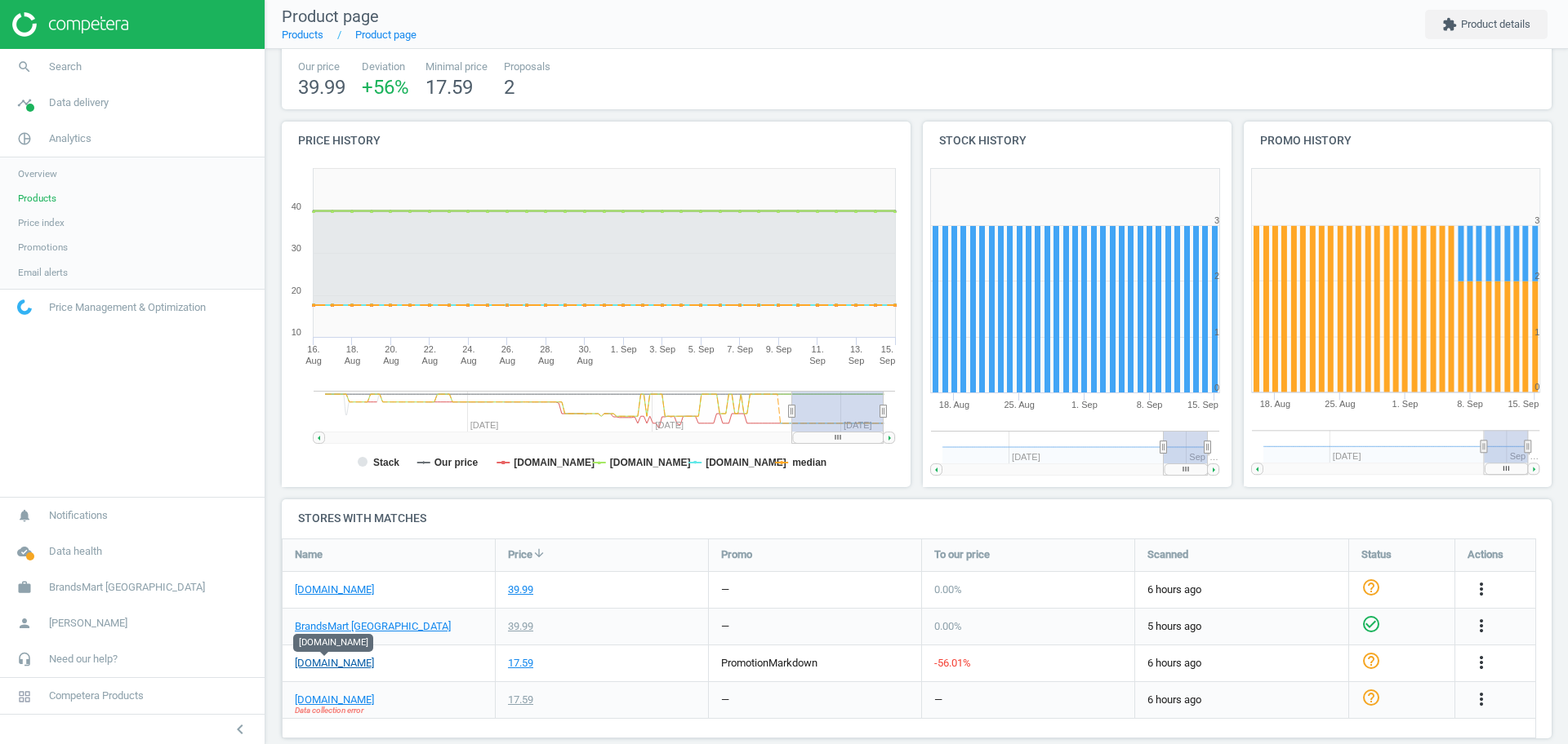
click at [328, 663] on link "[DOMAIN_NAME]" at bounding box center [334, 663] width 79 height 14
click span "Products"
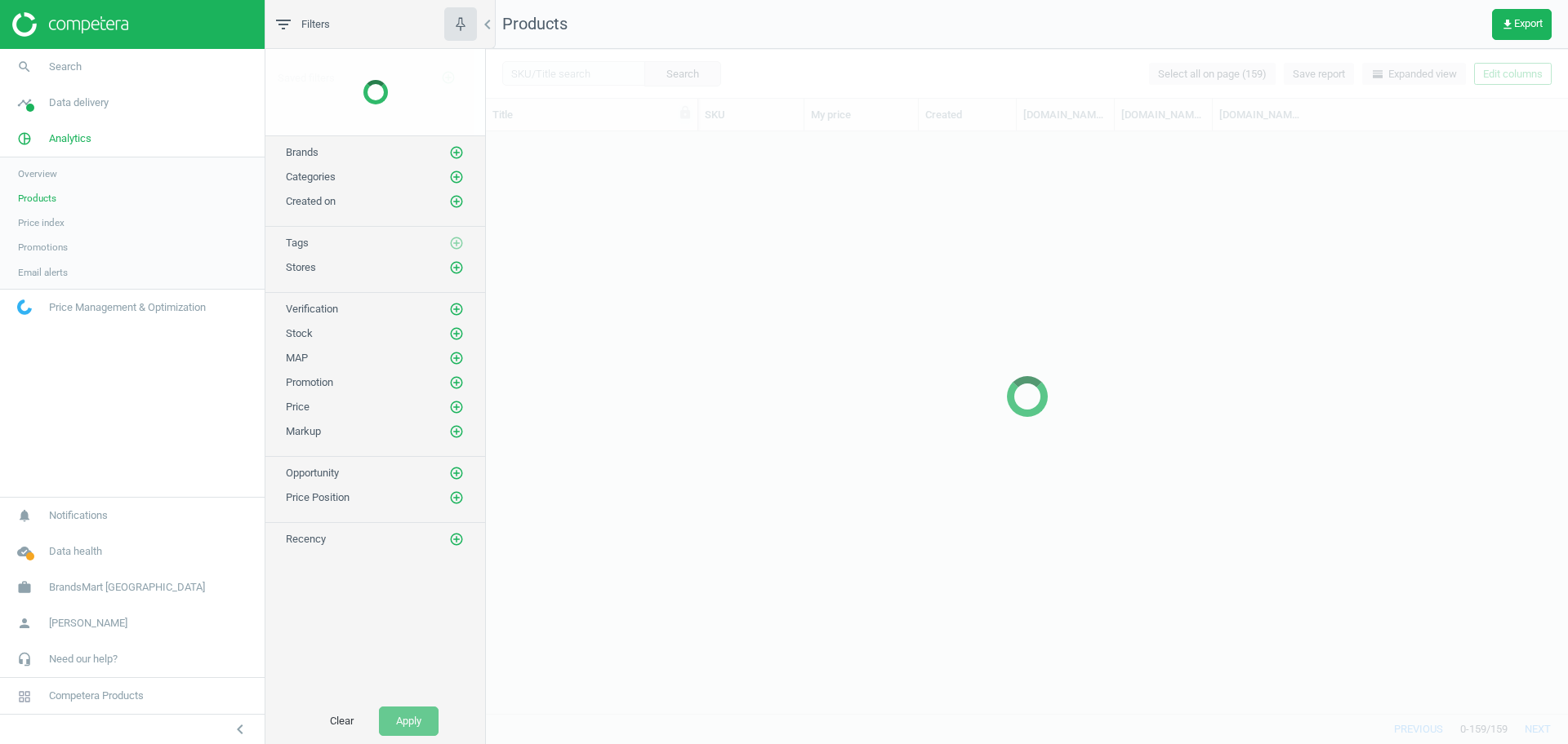
scroll to position [566, 1066]
